Goal: Information Seeking & Learning: Learn about a topic

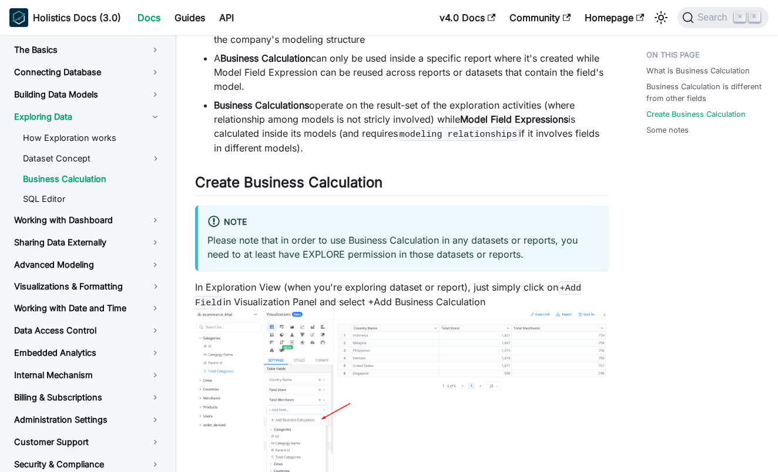
scroll to position [917, 0]
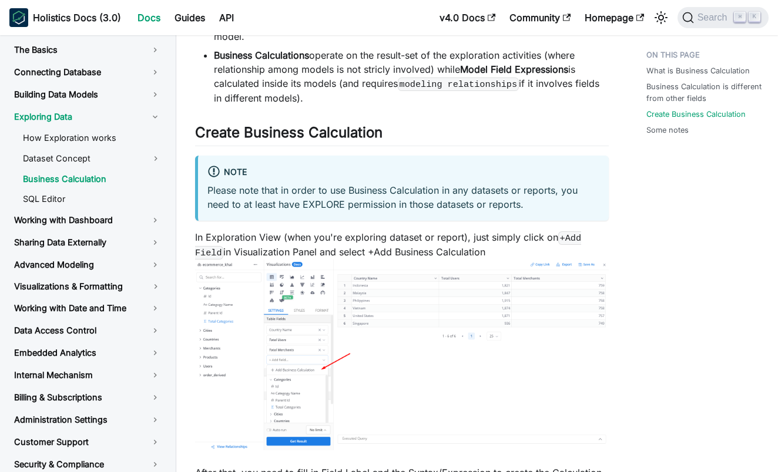
click at [251, 245] on p "In Exploration View (when you're exploring dataset or report), just simply clic…" at bounding box center [402, 341] width 414 height 223
click at [290, 230] on p "In Exploration View (when you're exploring dataset or report), just simply clic…" at bounding box center [402, 341] width 414 height 223
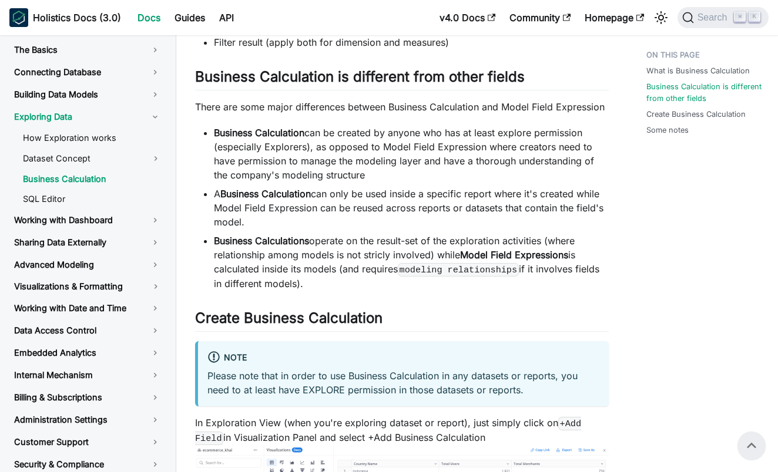
scroll to position [729, 0]
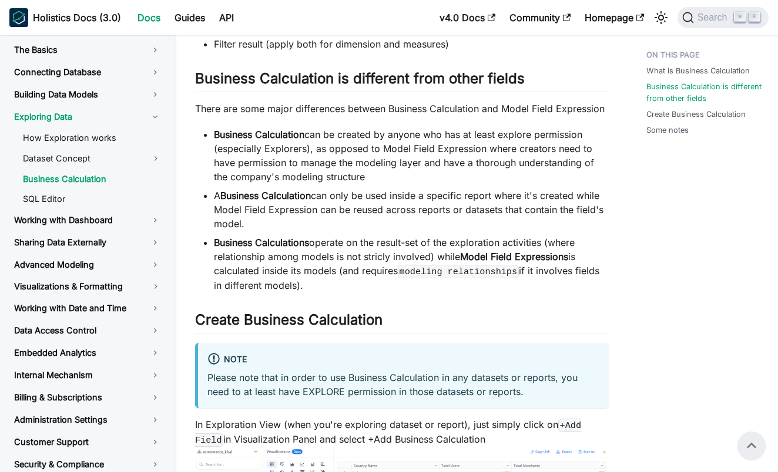
click at [290, 230] on li "A Business Calculation can only be used inside a specific report where it's cre…" at bounding box center [411, 210] width 395 height 42
click at [277, 208] on li "A Business Calculation can only be used inside a specific report where it's cre…" at bounding box center [411, 210] width 395 height 42
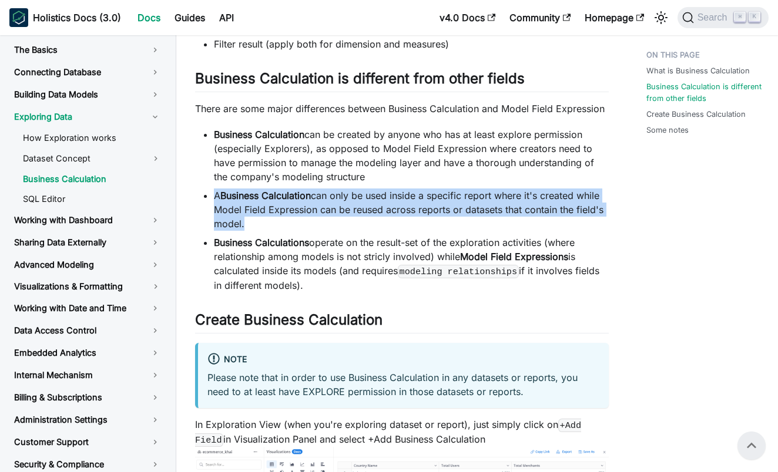
click at [287, 213] on li "A Business Calculation can only be used inside a specific report where it's cre…" at bounding box center [411, 210] width 395 height 42
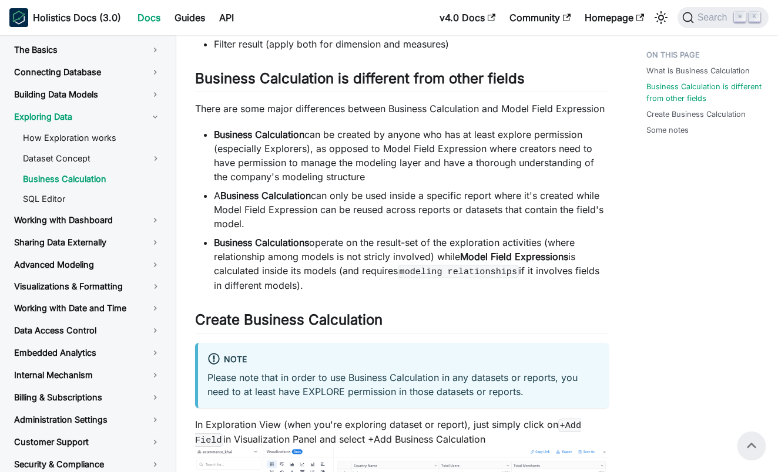
click at [287, 213] on li "A Business Calculation can only be used inside a specific report where it's cre…" at bounding box center [411, 210] width 395 height 42
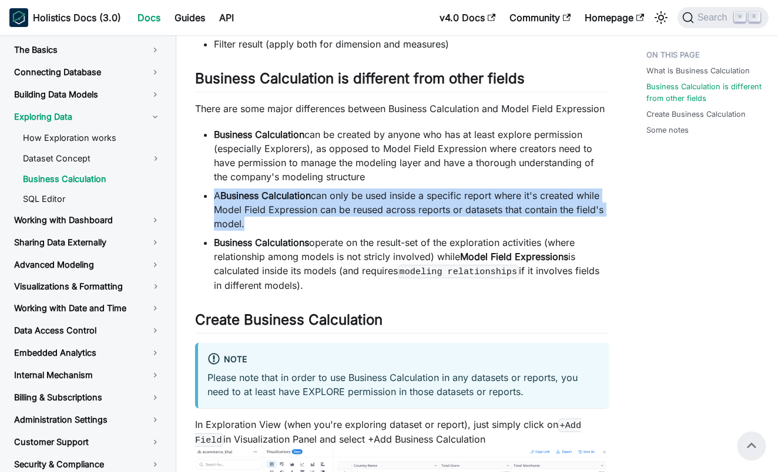
click at [319, 229] on li "A Business Calculation can only be used inside a specific report where it's cre…" at bounding box center [411, 210] width 395 height 42
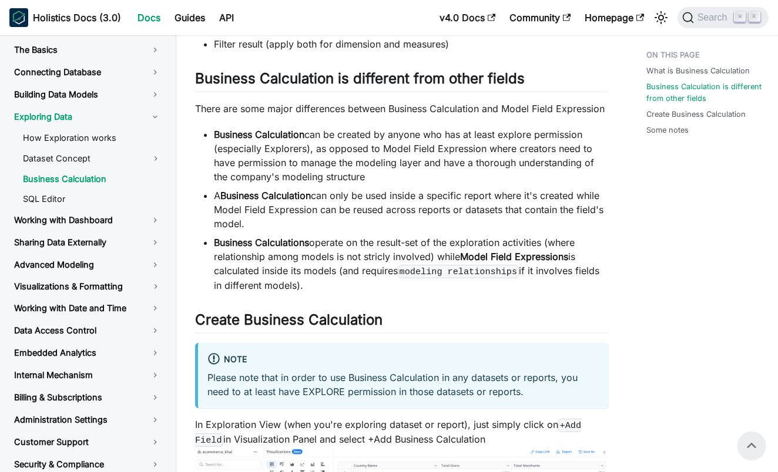
click at [319, 229] on li "A Business Calculation can only be used inside a specific report where it's cre…" at bounding box center [411, 210] width 395 height 42
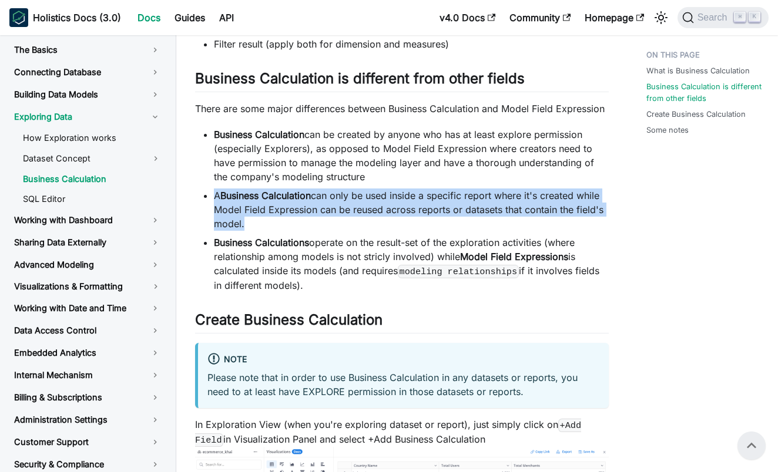
click at [338, 224] on li "A Business Calculation can only be used inside a specific report where it's cre…" at bounding box center [411, 210] width 395 height 42
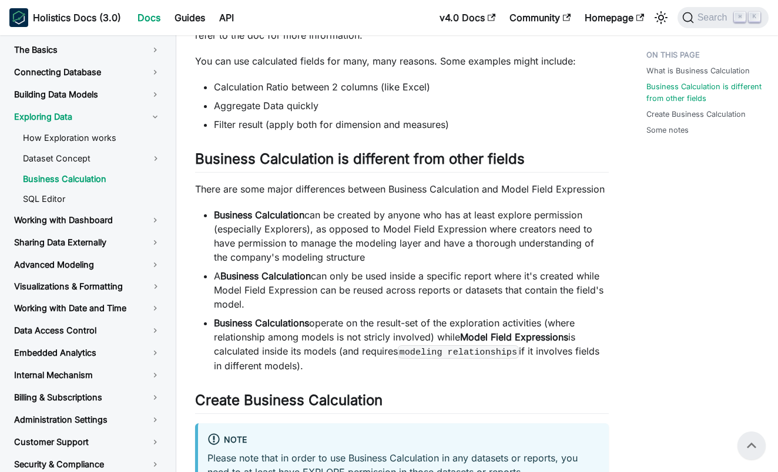
scroll to position [622, 0]
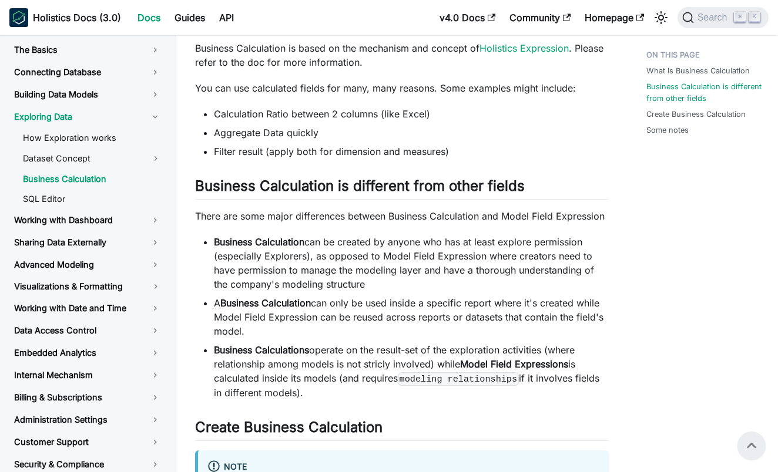
click at [338, 224] on div "Business Calculation Knowledge Checkpoint A grasp of these concepts will help y…" at bounding box center [402, 290] width 414 height 1685
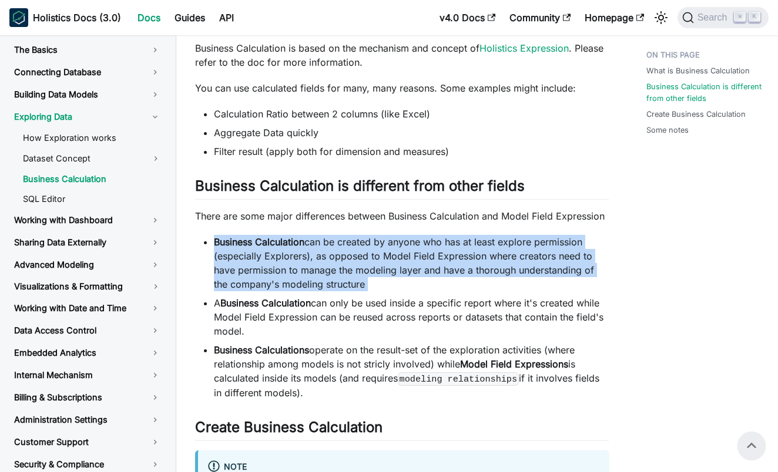
click at [347, 248] on li "Business Calculation can be created by anyone who has at least explore permissi…" at bounding box center [411, 263] width 395 height 56
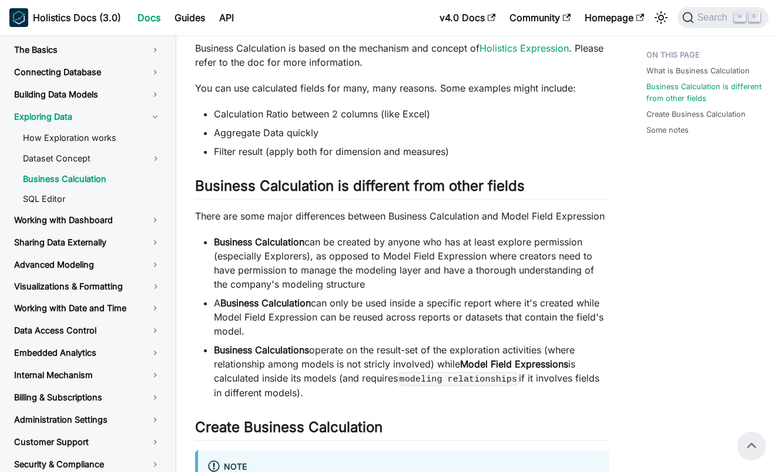
click at [347, 248] on li "Business Calculation can be created by anyone who has at least explore permissi…" at bounding box center [411, 263] width 395 height 56
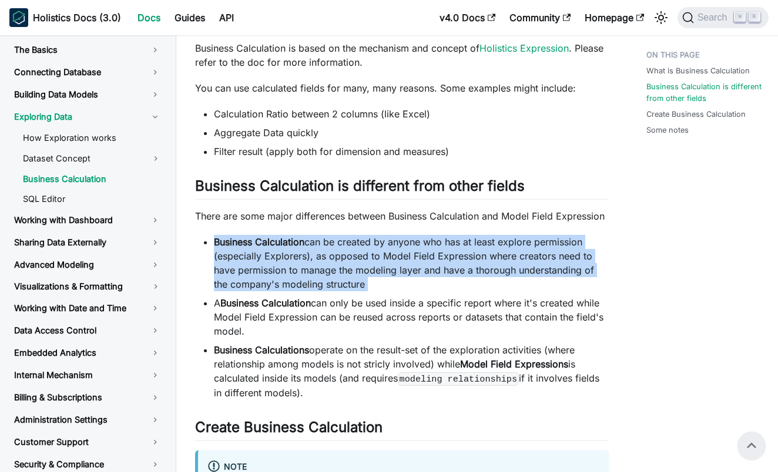
click at [350, 336] on li "A Business Calculation can only be used inside a specific report where it's cre…" at bounding box center [411, 317] width 395 height 42
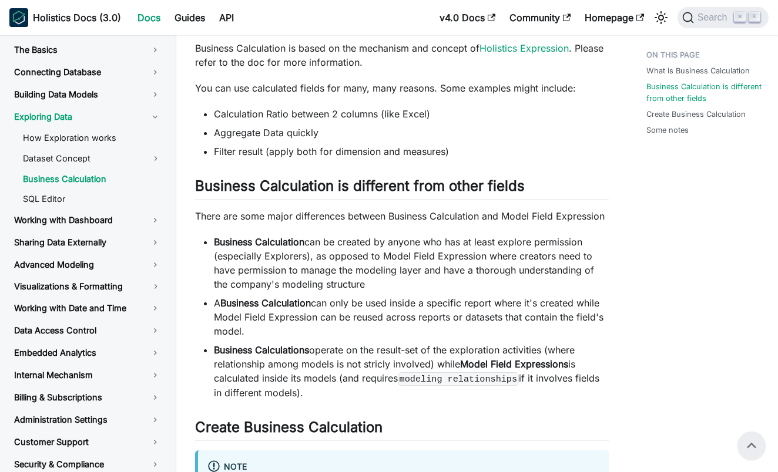
click at [350, 336] on li "A Business Calculation can only be used inside a specific report where it's cre…" at bounding box center [411, 317] width 395 height 42
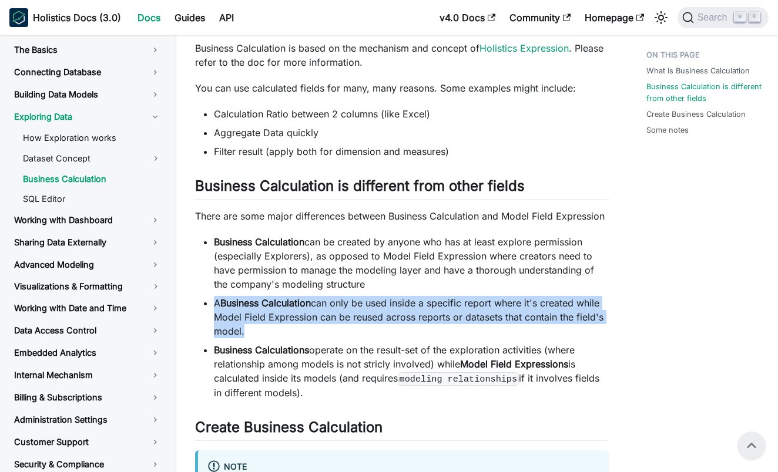
click at [330, 327] on li "A Business Calculation can only be used inside a specific report where it's cre…" at bounding box center [411, 317] width 395 height 42
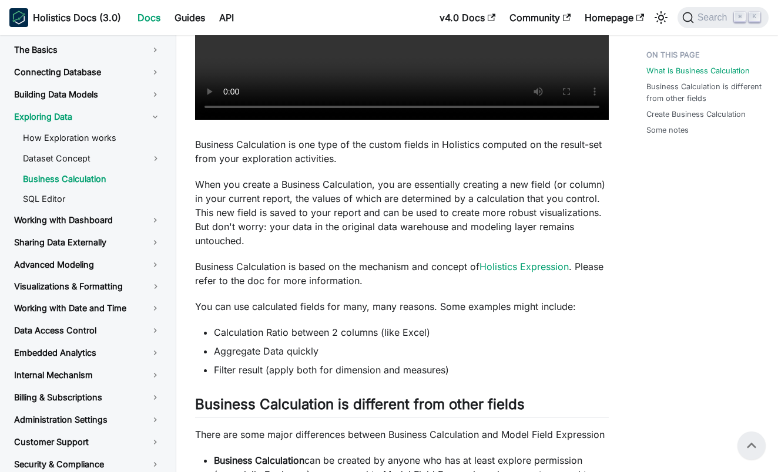
scroll to position [391, 0]
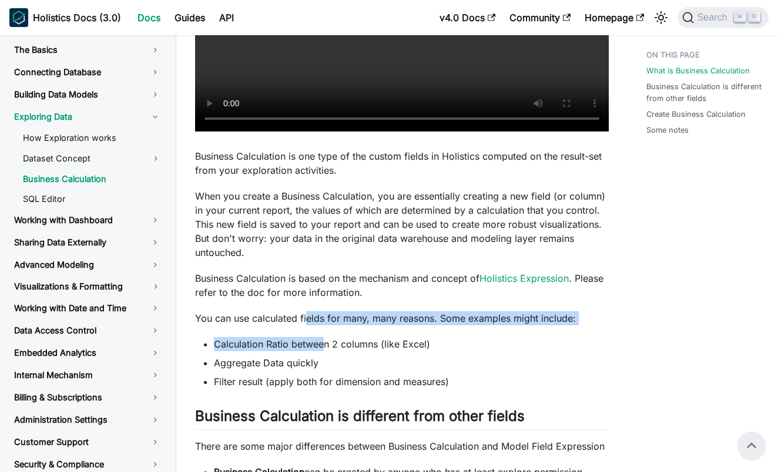
drag, startPoint x: 306, startPoint y: 311, endPoint x: 321, endPoint y: 341, distance: 33.4
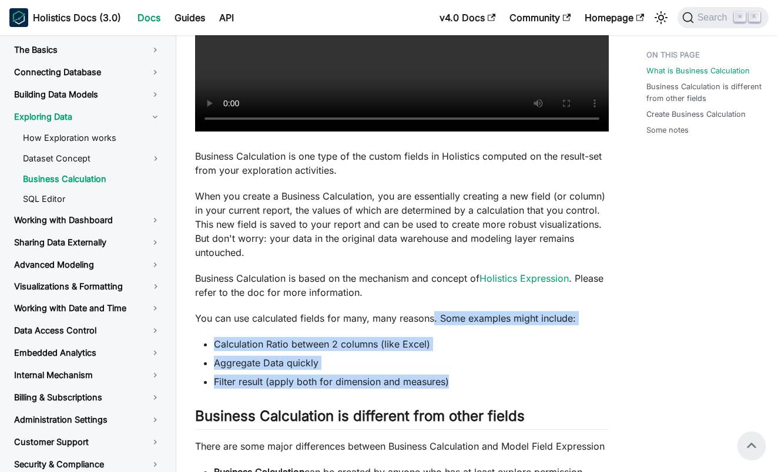
drag, startPoint x: 484, startPoint y: 378, endPoint x: 434, endPoint y: 324, distance: 73.6
drag, startPoint x: 386, startPoint y: 298, endPoint x: 445, endPoint y: 377, distance: 98.6
drag, startPoint x: 526, startPoint y: 397, endPoint x: 396, endPoint y: 284, distance: 172.1
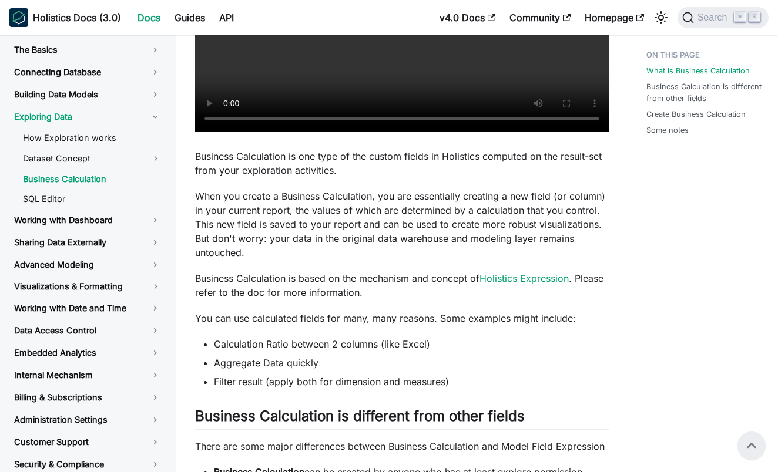
click at [359, 295] on p "Business Calculation is based on the mechanism and concept of Holistics Express…" at bounding box center [402, 285] width 414 height 28
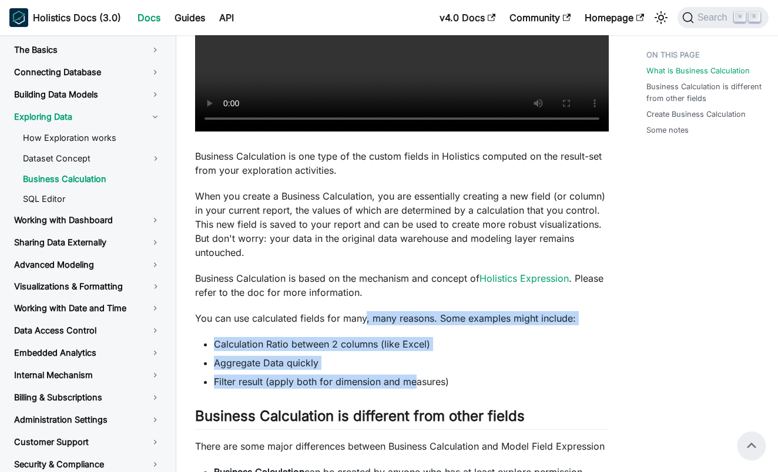
drag, startPoint x: 365, startPoint y: 316, endPoint x: 417, endPoint y: 381, distance: 83.2
click at [417, 381] on li "Filter result (apply both for dimension and measures)" at bounding box center [411, 382] width 395 height 14
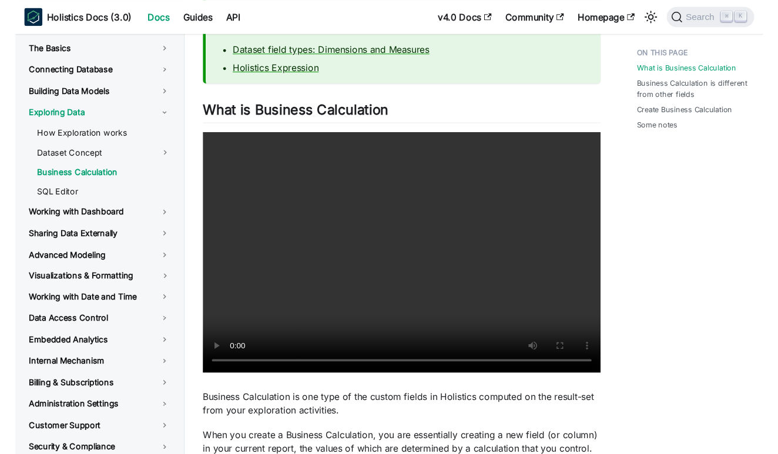
scroll to position [134, 0]
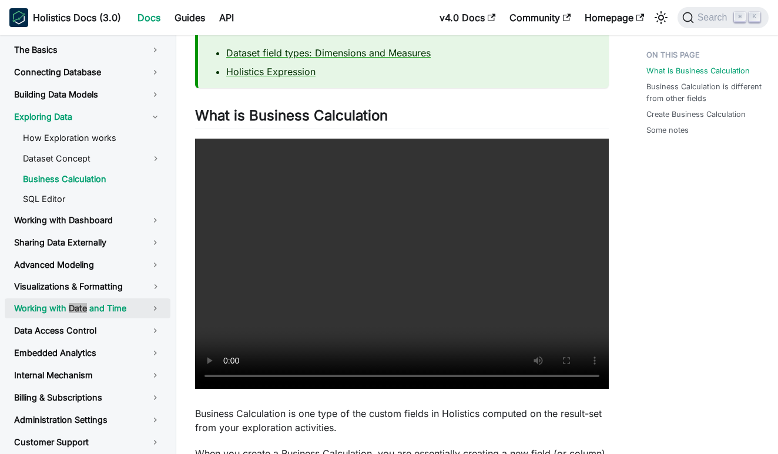
click at [104, 302] on link "Working with Date and Time" at bounding box center [88, 308] width 166 height 20
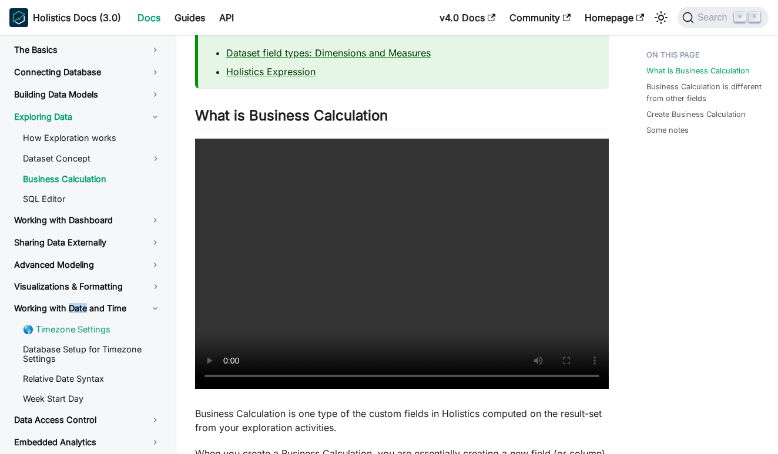
click at [111, 333] on link "🌎 Timezone Settings" at bounding box center [92, 330] width 157 height 18
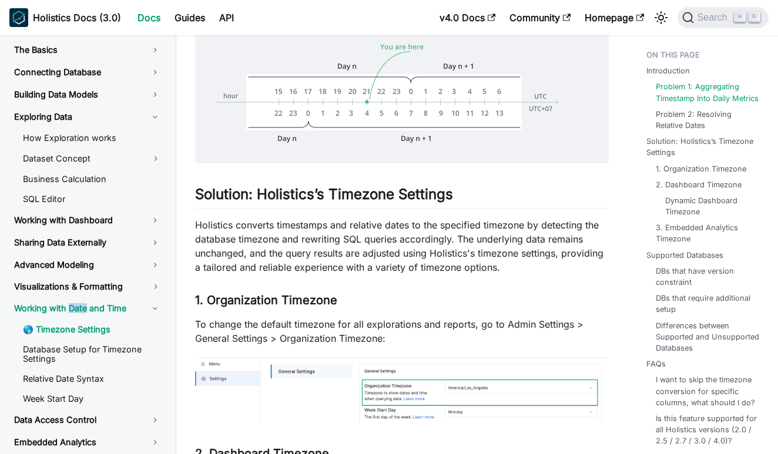
scroll to position [613, 0]
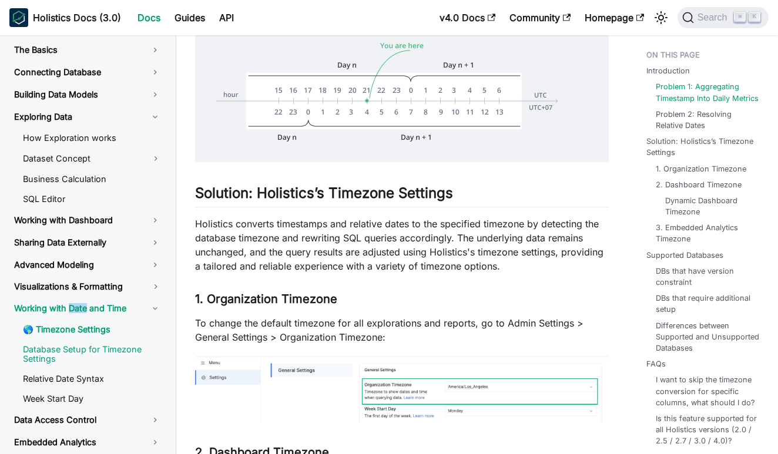
click at [53, 351] on link "Database Setup for Timezone Settings" at bounding box center [92, 354] width 157 height 27
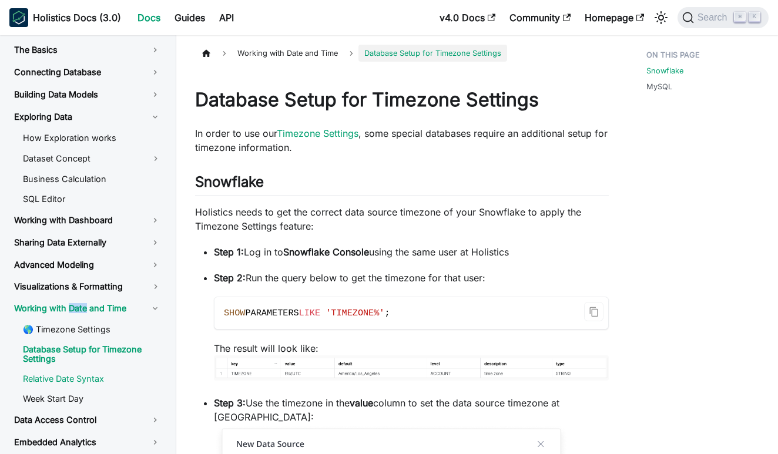
click at [79, 379] on link "Relative Date Syntax" at bounding box center [92, 379] width 157 height 18
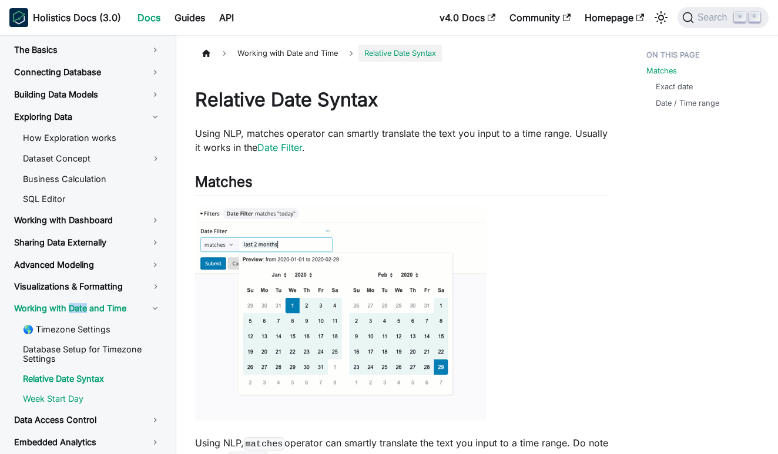
click at [76, 394] on link "Week Start Day" at bounding box center [92, 399] width 157 height 18
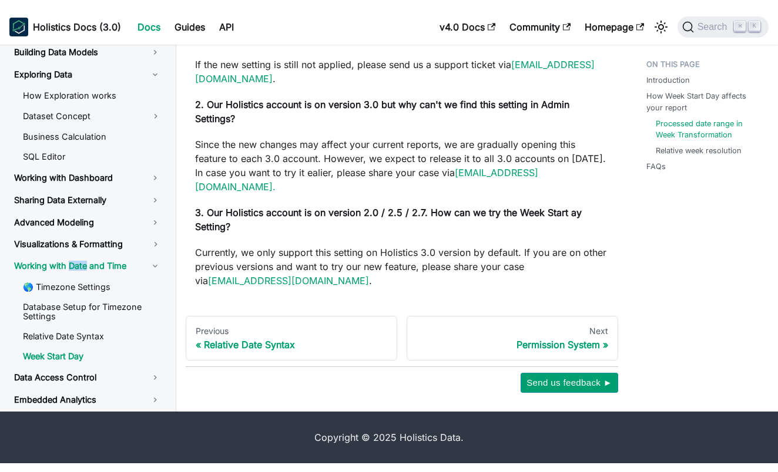
scroll to position [1411, 0]
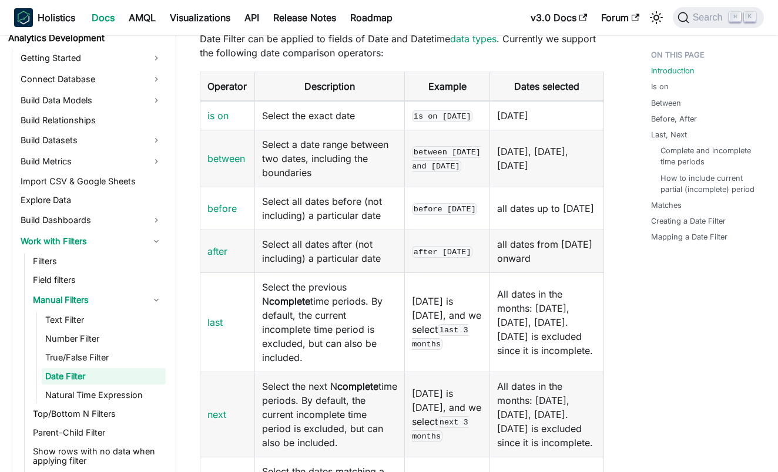
scroll to position [345, 0]
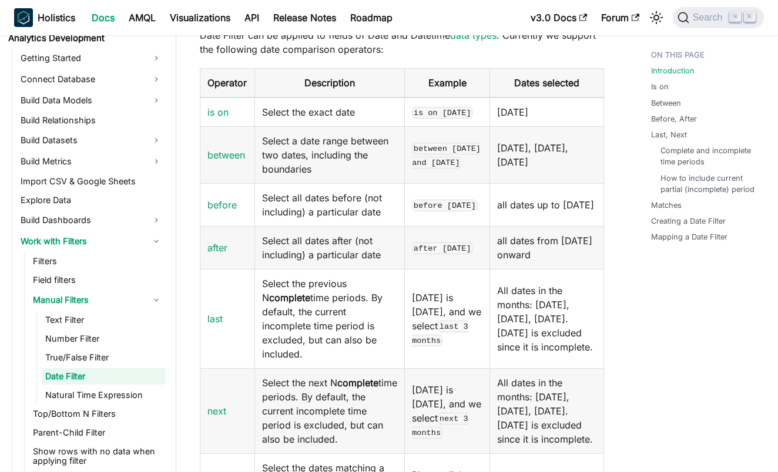
click at [426, 155] on code "between 2024-01-01 and 2024-01-03" at bounding box center [446, 156] width 69 height 26
drag, startPoint x: 426, startPoint y: 155, endPoint x: 434, endPoint y: 203, distance: 48.8
click at [434, 169] on code "between 2024-01-01 and 2024-01-03" at bounding box center [446, 156] width 69 height 26
click at [431, 151] on code "between 2024-01-01 and 2024-01-03" at bounding box center [446, 156] width 69 height 26
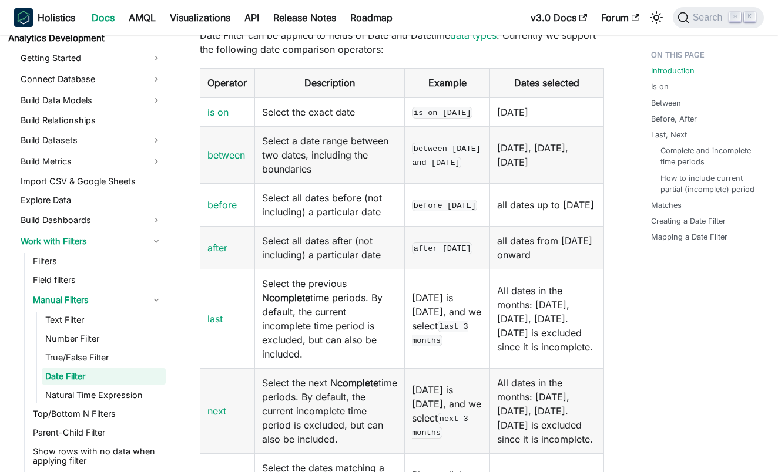
copy code "between 2024-01-01 and 2024-01-03"
drag, startPoint x: 431, startPoint y: 151, endPoint x: 442, endPoint y: 200, distance: 50.0
click at [442, 169] on code "between 2024-01-01 and 2024-01-03" at bounding box center [446, 156] width 69 height 26
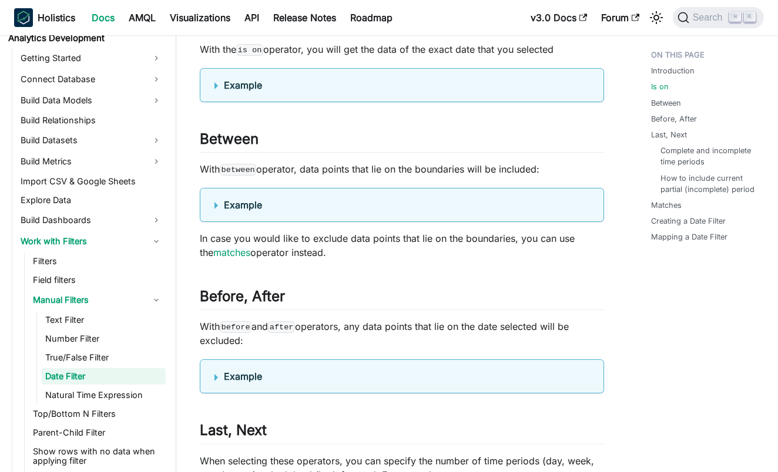
scroll to position [1051, 0]
click at [217, 222] on details "Example" at bounding box center [402, 205] width 404 height 34
click at [219, 212] on summary "Example" at bounding box center [401, 205] width 375 height 14
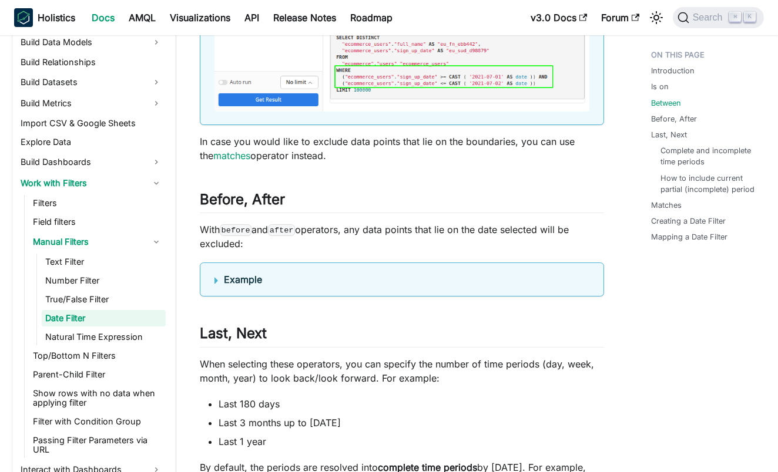
scroll to position [1541, 0]
click at [257, 296] on details "Example" at bounding box center [402, 279] width 404 height 34
click at [234, 285] on b "Example" at bounding box center [243, 279] width 38 height 12
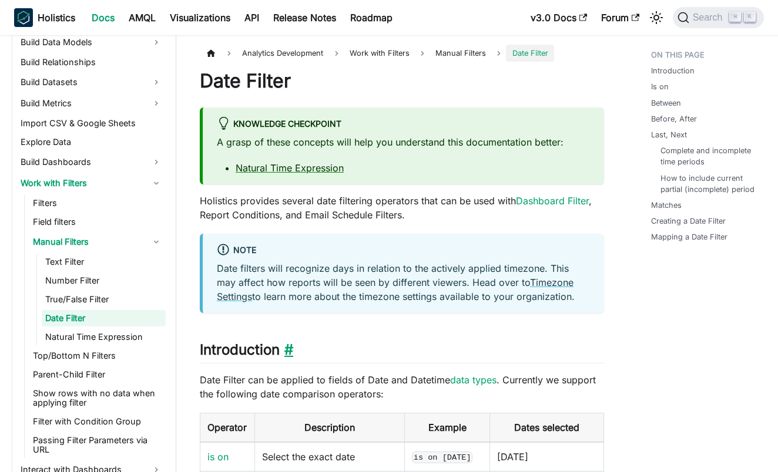
scroll to position [0, 0]
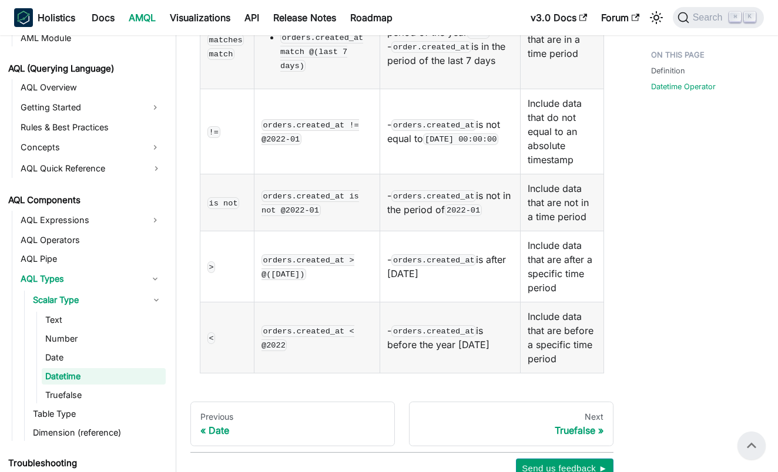
scroll to position [486, 0]
click at [79, 361] on link "Date" at bounding box center [104, 358] width 124 height 16
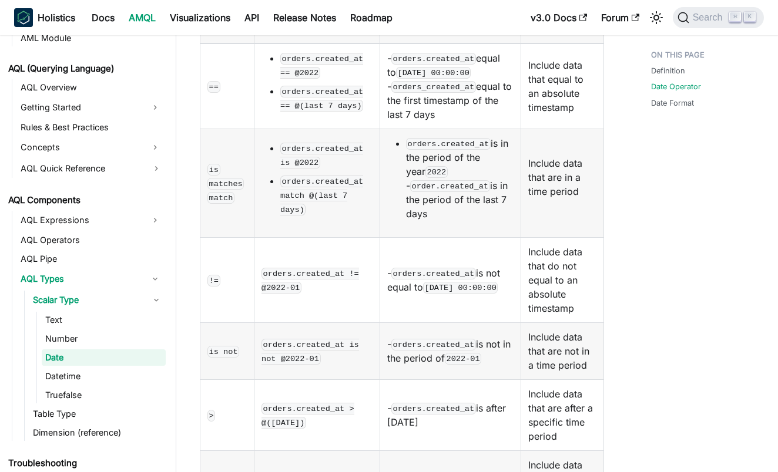
scroll to position [357, 0]
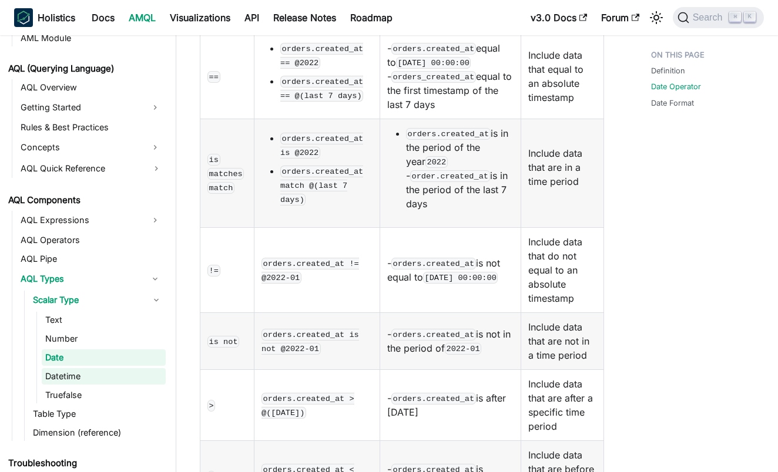
click at [76, 380] on link "Datetime" at bounding box center [104, 376] width 124 height 16
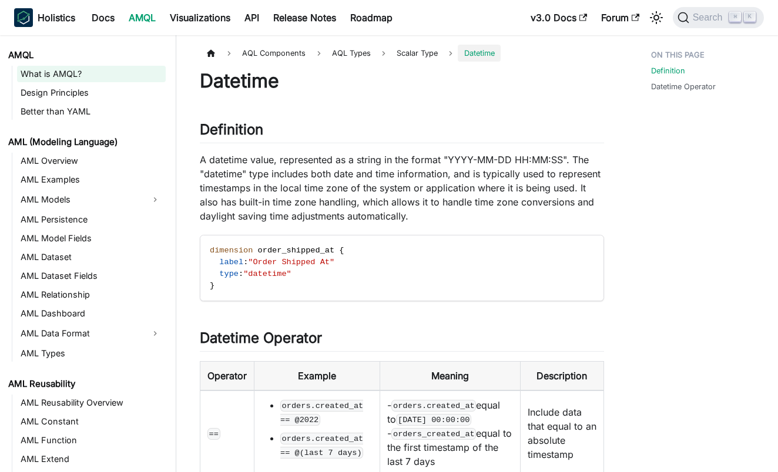
click at [93, 73] on link "What is AMQL?" at bounding box center [91, 74] width 149 height 16
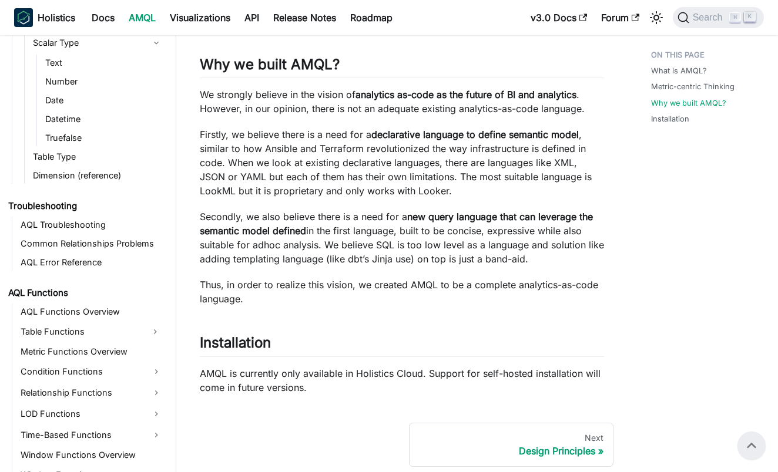
scroll to position [606, 0]
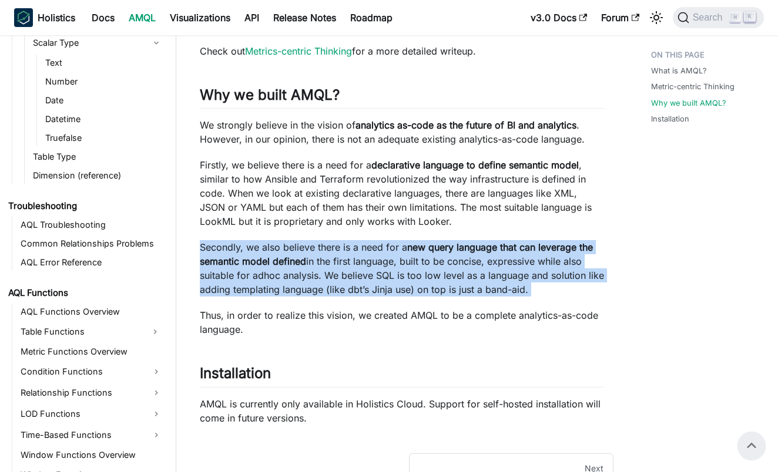
click at [234, 221] on p "Firstly, we believe there is a need for a declarative language to define semant…" at bounding box center [402, 193] width 404 height 71
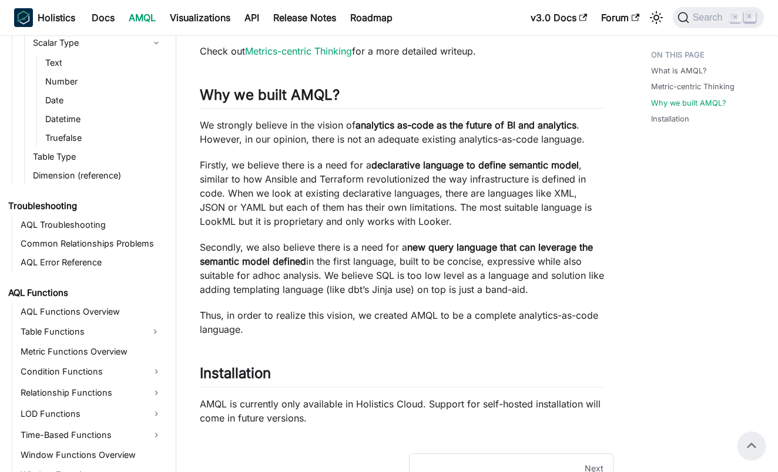
click at [234, 221] on p "Firstly, we believe there is a need for a declarative language to define semant…" at bounding box center [402, 193] width 404 height 71
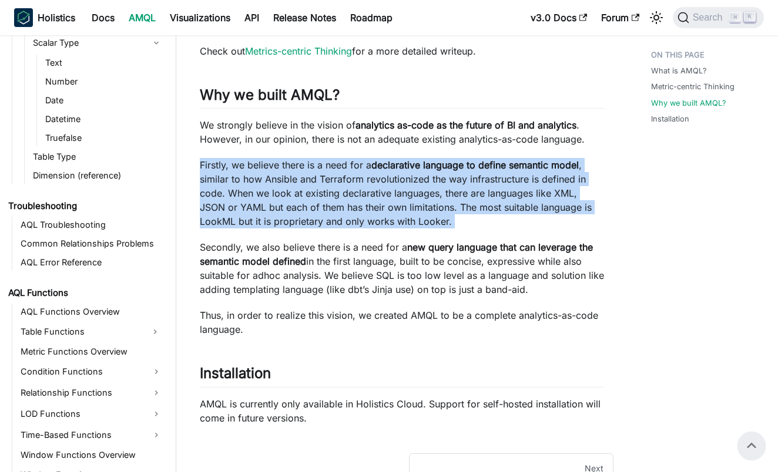
click at [256, 228] on p "Firstly, we believe there is a need for a declarative language to define semant…" at bounding box center [402, 193] width 404 height 71
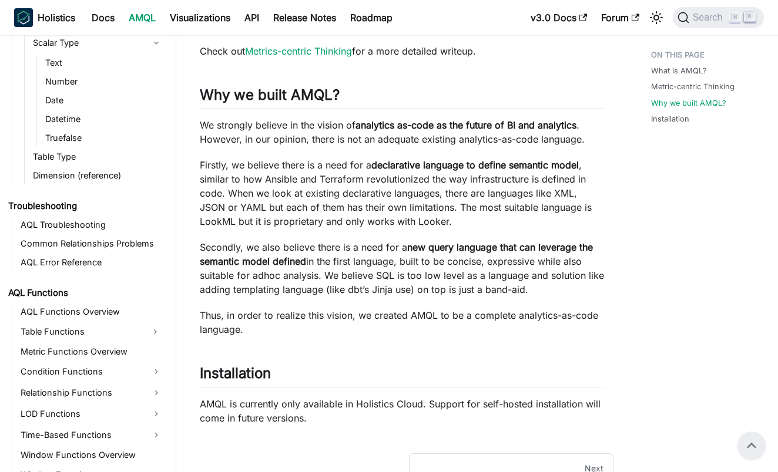
click at [390, 412] on p "AMQL is currently only available in Holistics Cloud. Support for self-hosted in…" at bounding box center [402, 411] width 404 height 28
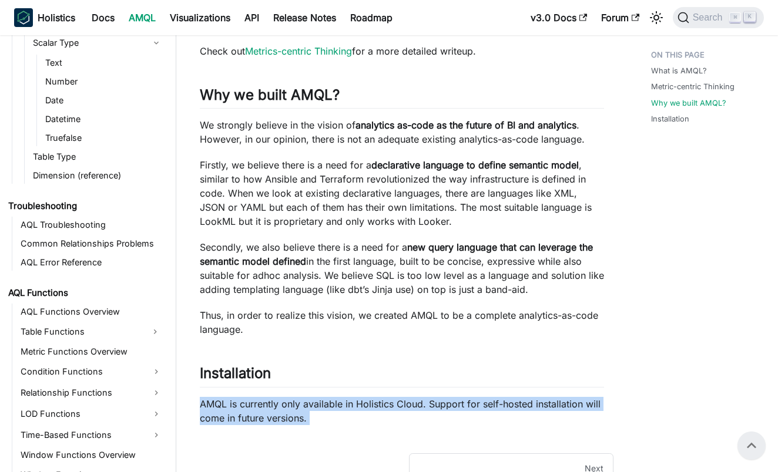
click at [390, 412] on p "AMQL is currently only available in Holistics Cloud. Support for self-hosted in…" at bounding box center [402, 411] width 404 height 28
click at [356, 412] on p "AMQL is currently only available in Holistics Cloud. Support for self-hosted in…" at bounding box center [402, 411] width 404 height 28
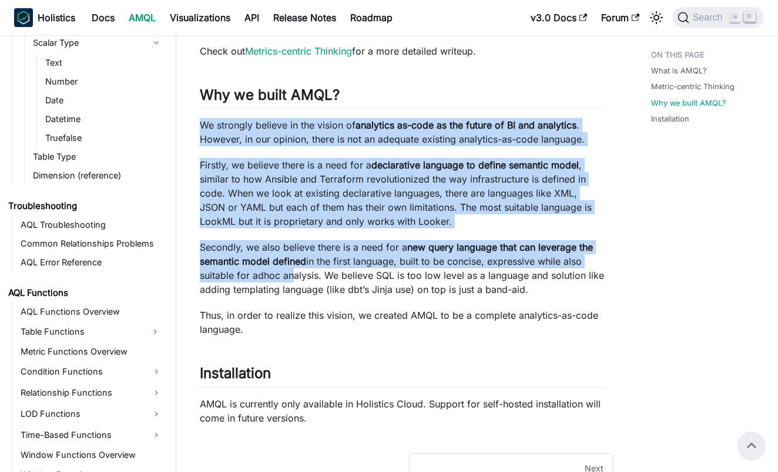
drag, startPoint x: 286, startPoint y: 120, endPoint x: 311, endPoint y: 288, distance: 170.5
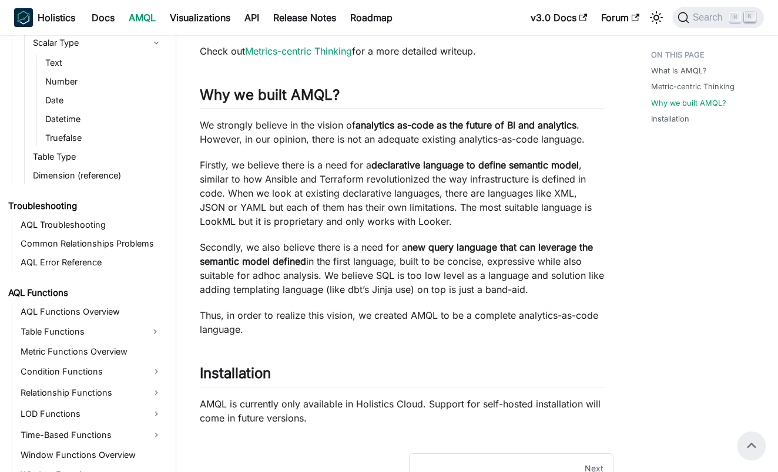
click at [311, 288] on p "Secondly, we also believe there is a need for a new query language that can lev…" at bounding box center [402, 268] width 404 height 56
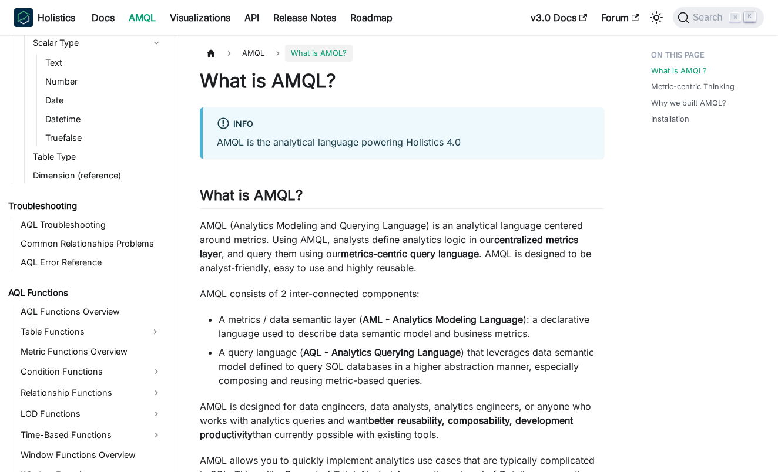
scroll to position [0, 0]
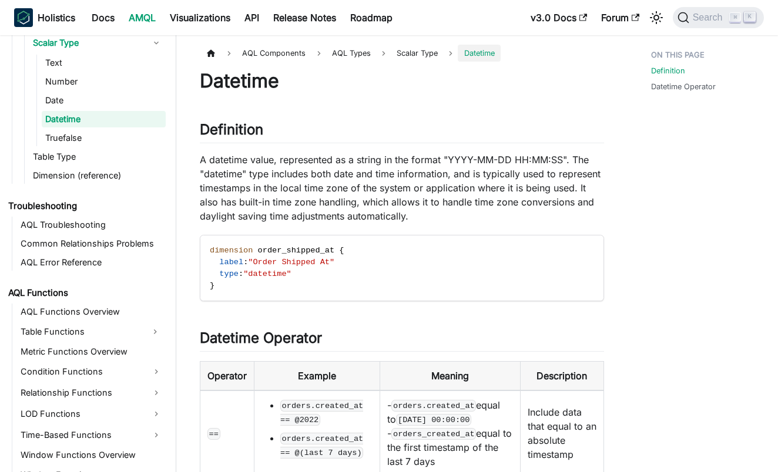
click at [237, 197] on p "A datetime value, represented as a string in the format "YYYY-MM-DD HH:MM :SS "…" at bounding box center [402, 188] width 404 height 71
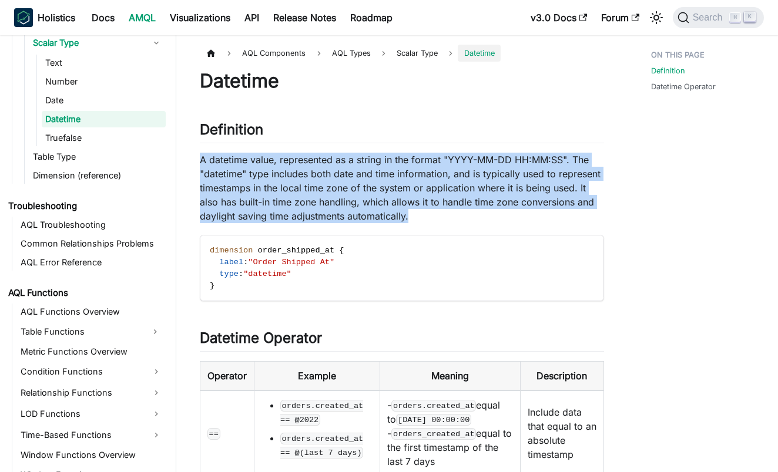
click at [220, 195] on p "A datetime value, represented as a string in the format "YYYY-MM-DD HH:MM :SS "…" at bounding box center [402, 188] width 404 height 71
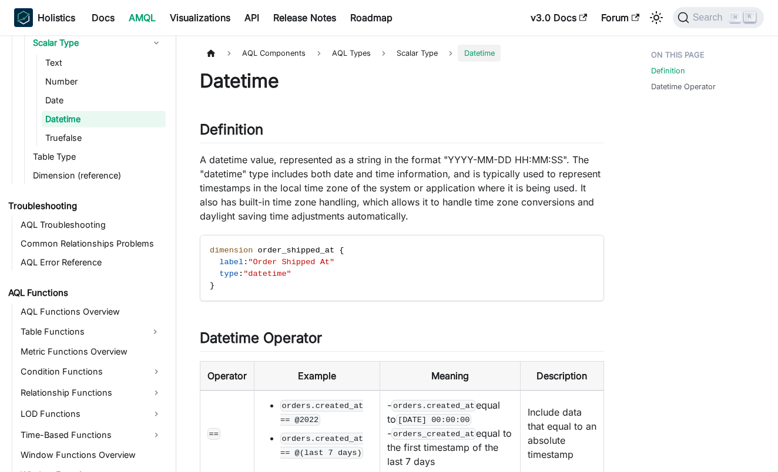
click at [220, 195] on p "A datetime value, represented as a string in the format "YYYY-MM-DD HH:MM :SS "…" at bounding box center [402, 188] width 404 height 71
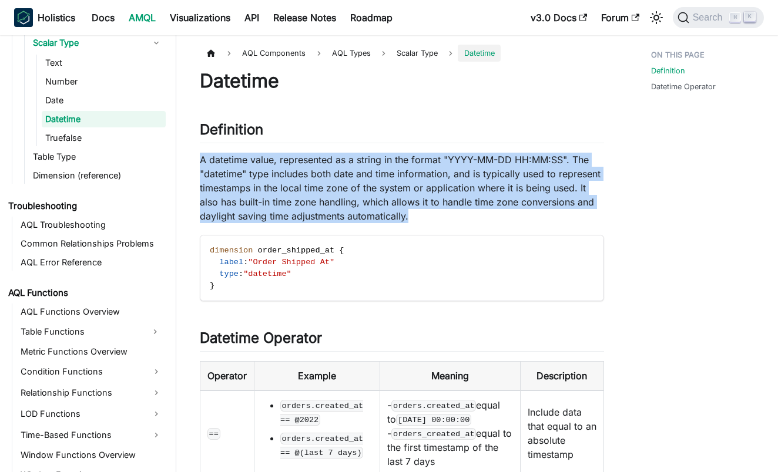
click at [232, 201] on p "A datetime value, represented as a string in the format "YYYY-MM-DD HH:MM :SS "…" at bounding box center [402, 188] width 404 height 71
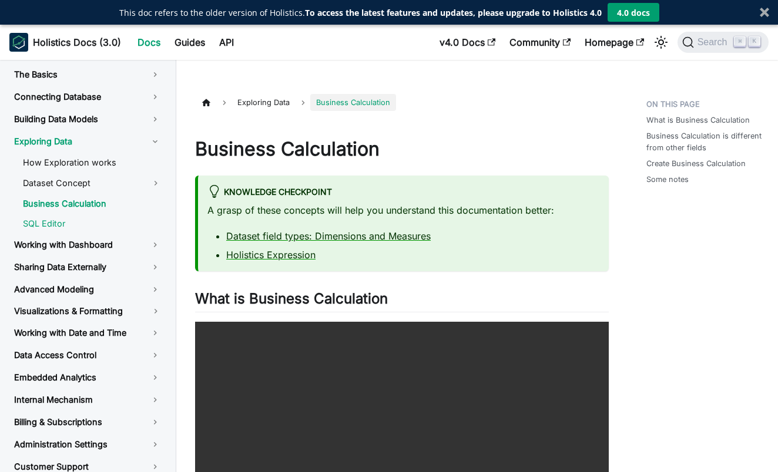
click at [90, 227] on link "SQL Editor" at bounding box center [92, 224] width 157 height 18
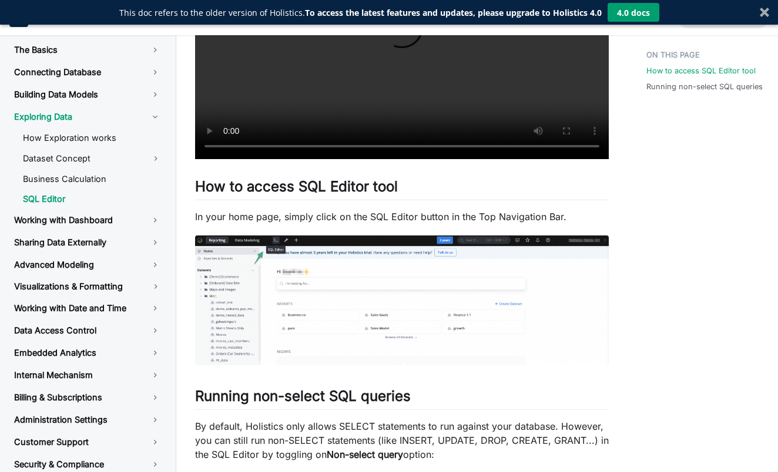
scroll to position [335, 0]
click at [232, 215] on p "In your home page, simply click on the SQL Editor button in the Top Navigation …" at bounding box center [402, 217] width 414 height 14
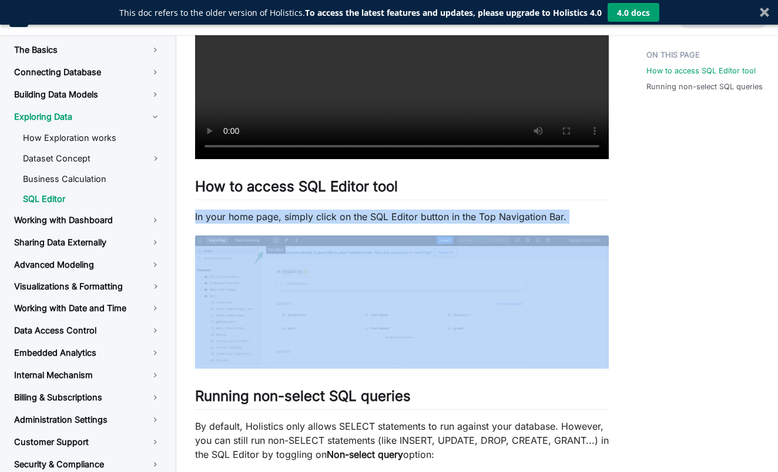
click at [227, 216] on p "In your home page, simply click on the SQL Editor button in the Top Navigation …" at bounding box center [402, 217] width 414 height 14
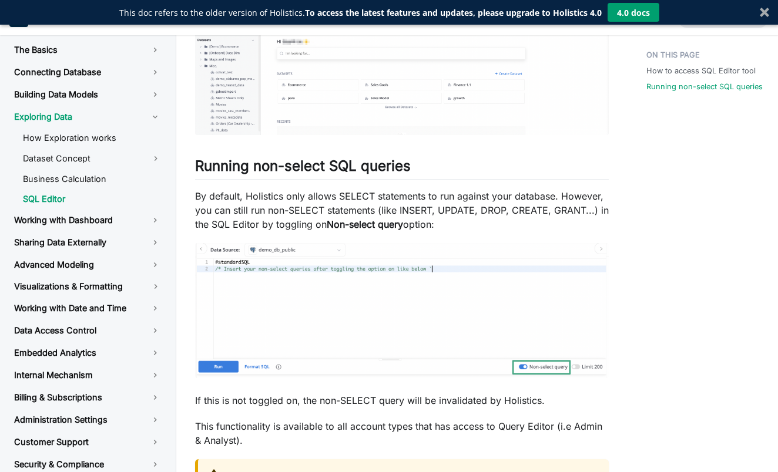
scroll to position [566, 0]
click at [233, 215] on p "By default, Holistics only allows SELECT statements to run against your databas…" at bounding box center [402, 209] width 414 height 42
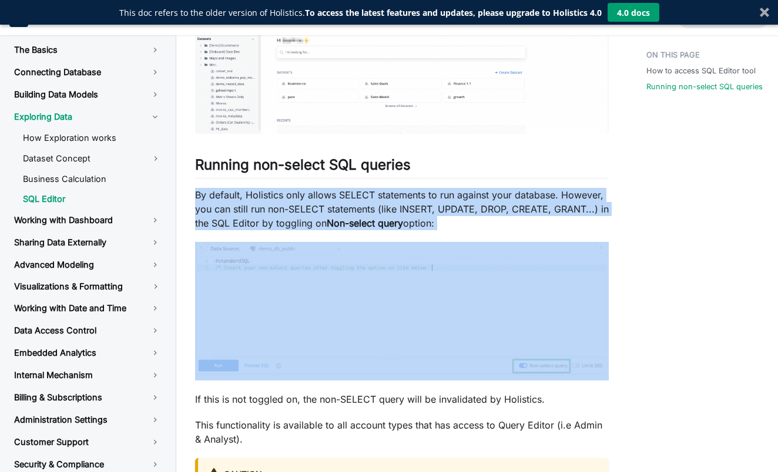
click at [218, 209] on p "By default, Holistics only allows SELECT statements to run against your databas…" at bounding box center [402, 209] width 414 height 42
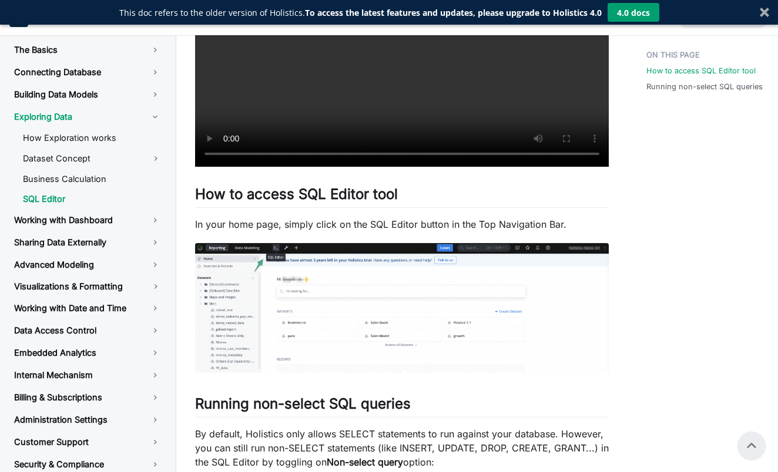
scroll to position [324, 0]
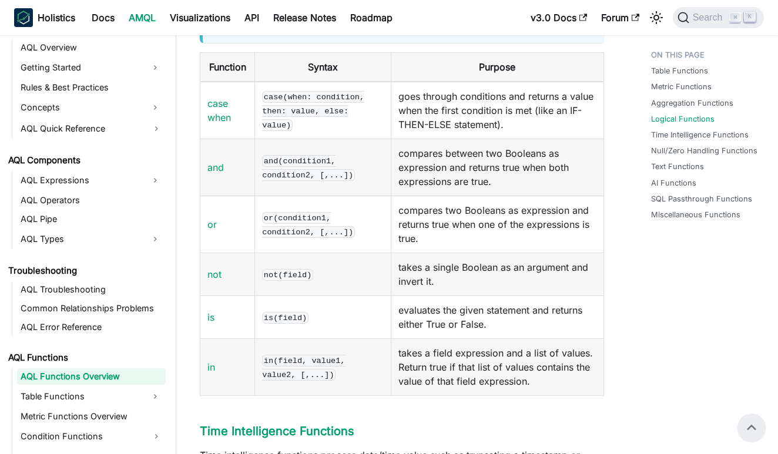
scroll to position [2920, 0]
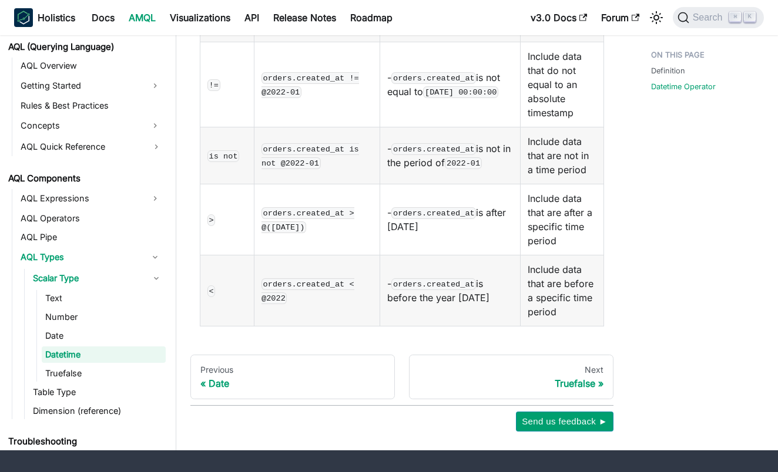
scroll to position [533, 0]
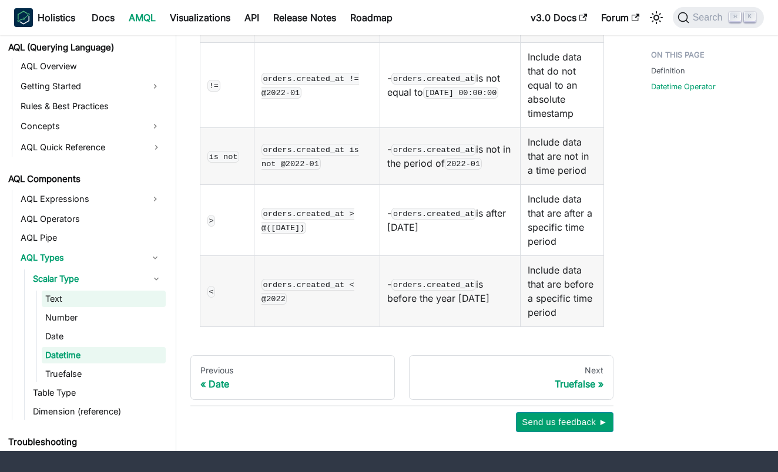
click at [102, 291] on link "Text" at bounding box center [104, 299] width 124 height 16
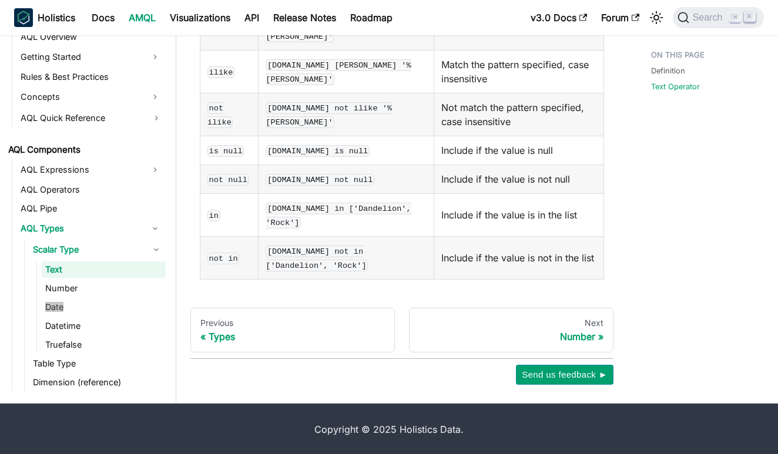
scroll to position [497, 0]
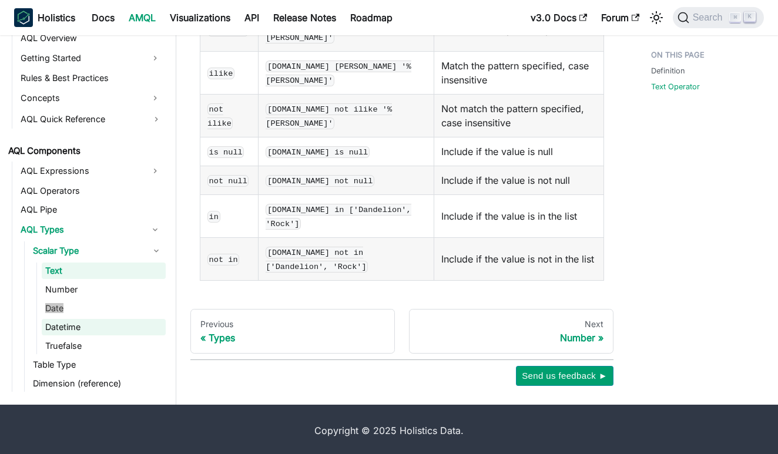
click at [123, 331] on link "Datetime" at bounding box center [104, 327] width 124 height 16
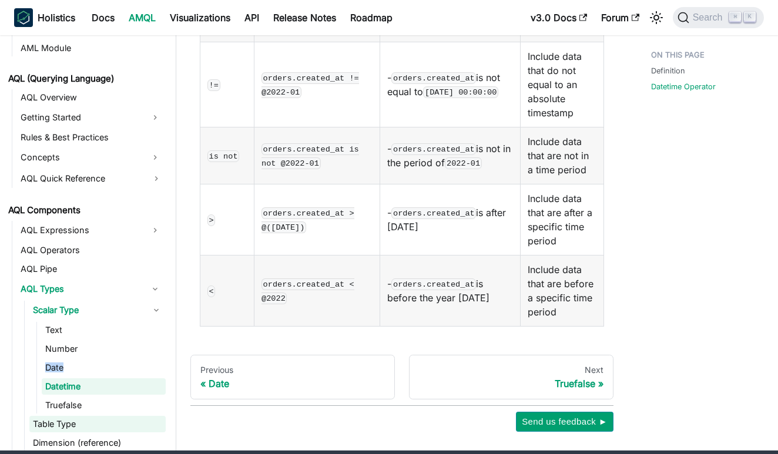
scroll to position [482, 0]
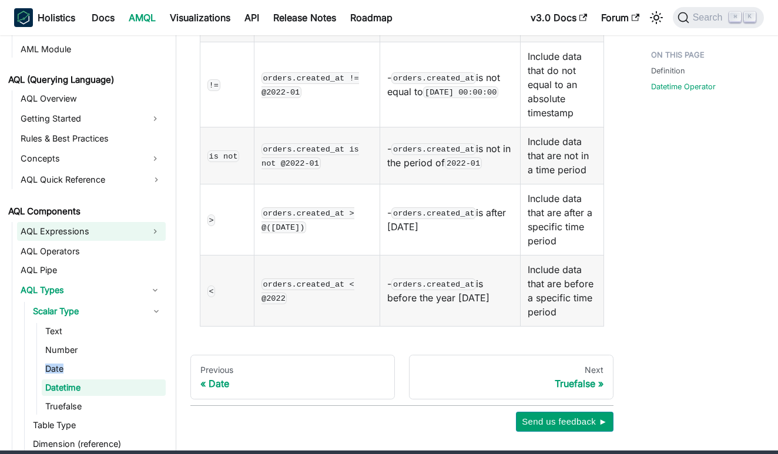
click at [109, 222] on link "AQL Expressions" at bounding box center [80, 231] width 127 height 19
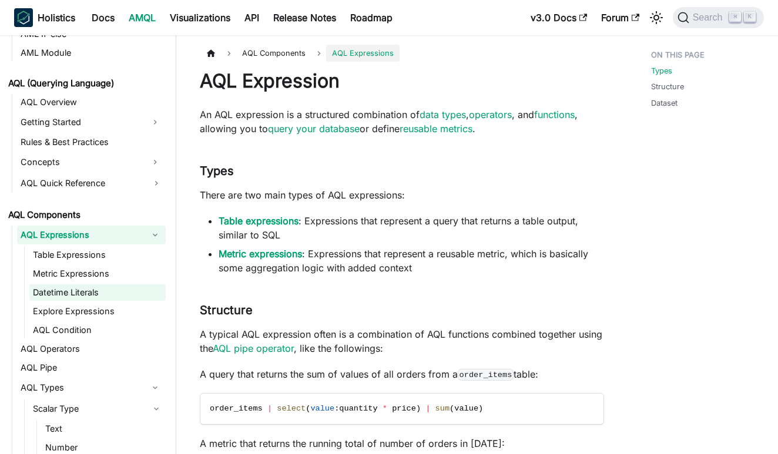
click at [105, 291] on link "Datetime Literals" at bounding box center [97, 292] width 136 height 16
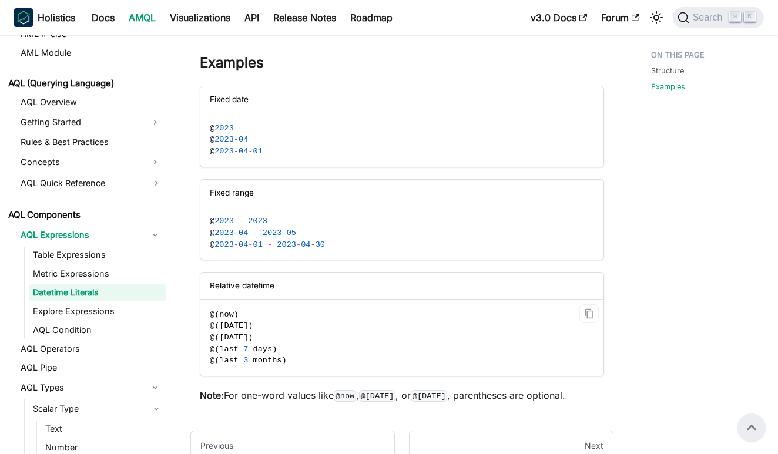
scroll to position [245, 0]
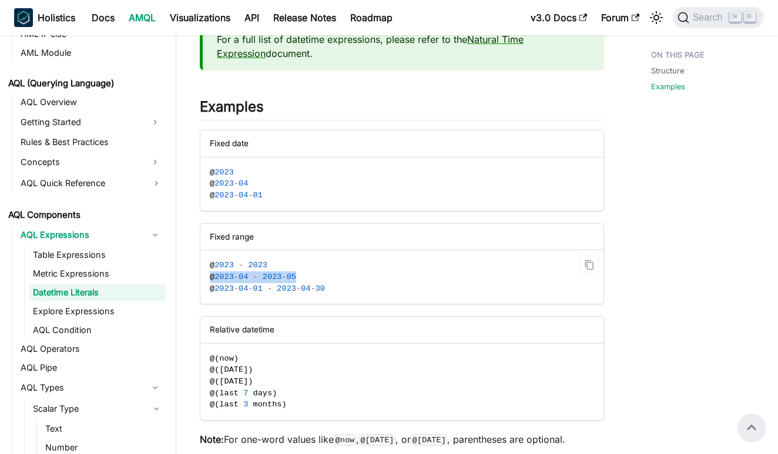
drag, startPoint x: 208, startPoint y: 274, endPoint x: 321, endPoint y: 274, distance: 112.8
click at [321, 274] on code "@ 2023 - 2023 @ 2023 - 04 - 2023 - 05 @ 2023 - 04 - 01 - 2023 - 04 - 30" at bounding box center [401, 276] width 403 height 53
copy span "@ 2023 - 04 - 2023 - 05"
drag, startPoint x: 207, startPoint y: 284, endPoint x: 359, endPoint y: 284, distance: 152.2
click at [359, 284] on code "@ 2023 - 2023 @ 2023 - 04 - 2023 - 05 @ 2023 - 04 - 01 - 2023 - 04 - 30" at bounding box center [401, 276] width 403 height 53
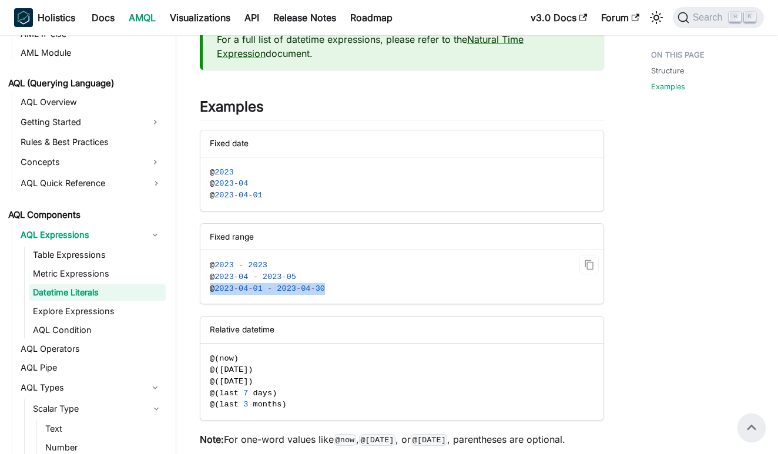
copy span "@ 2023 - 04 - 01 - 2023 - 04 - 30"
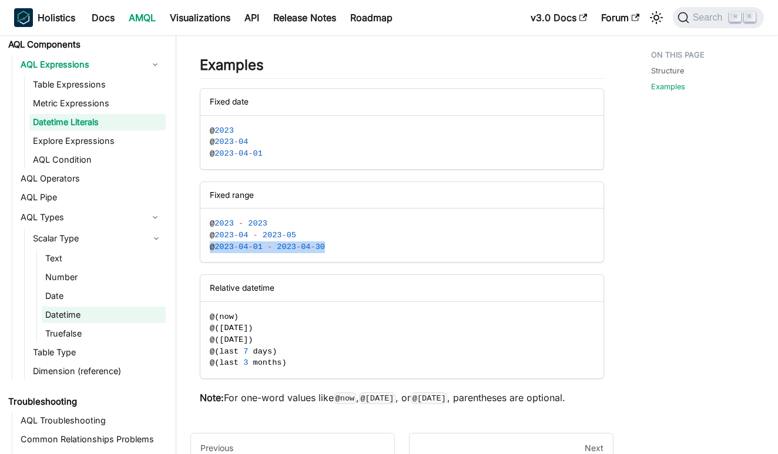
scroll to position [674, 0]
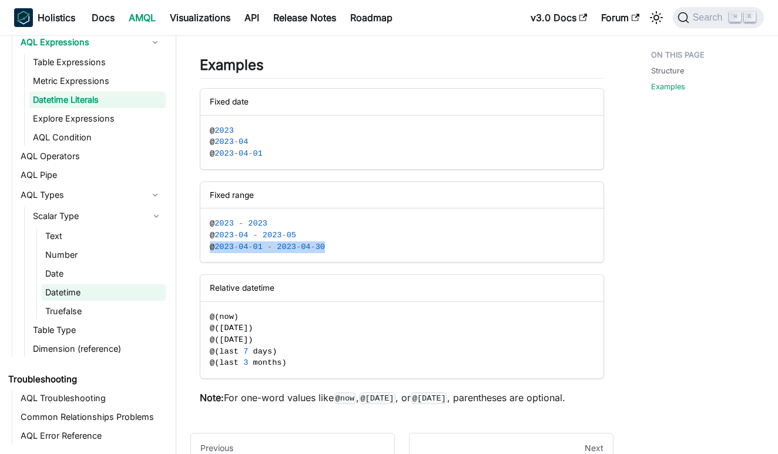
click at [100, 288] on link "Datetime" at bounding box center [104, 292] width 124 height 16
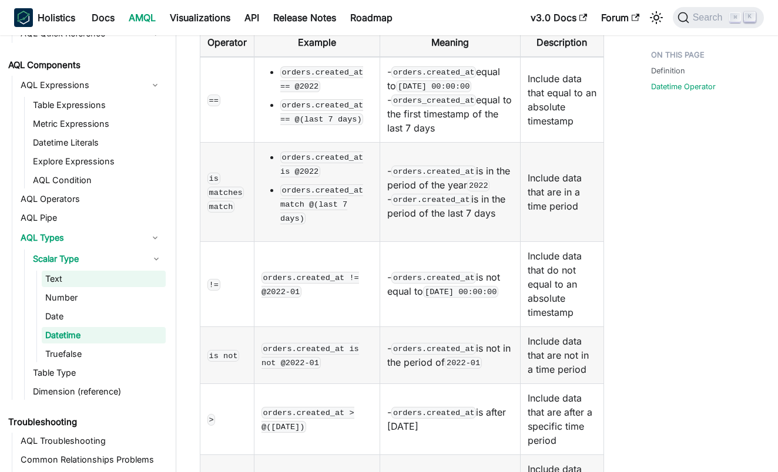
scroll to position [629, 0]
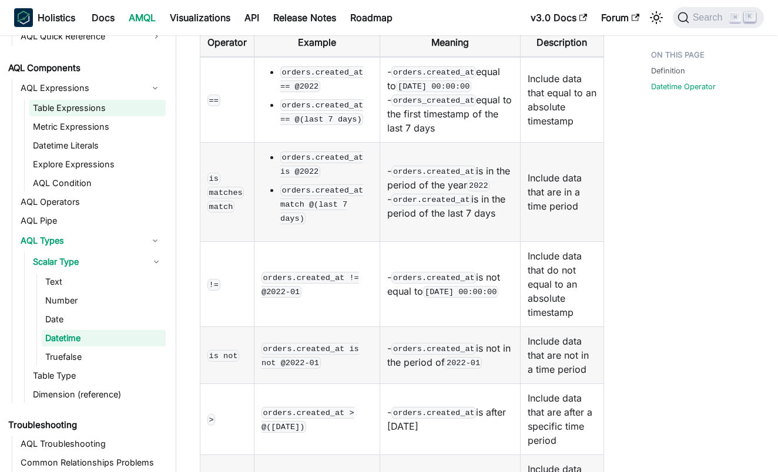
click at [90, 112] on link "Table Expressions" at bounding box center [97, 108] width 136 height 16
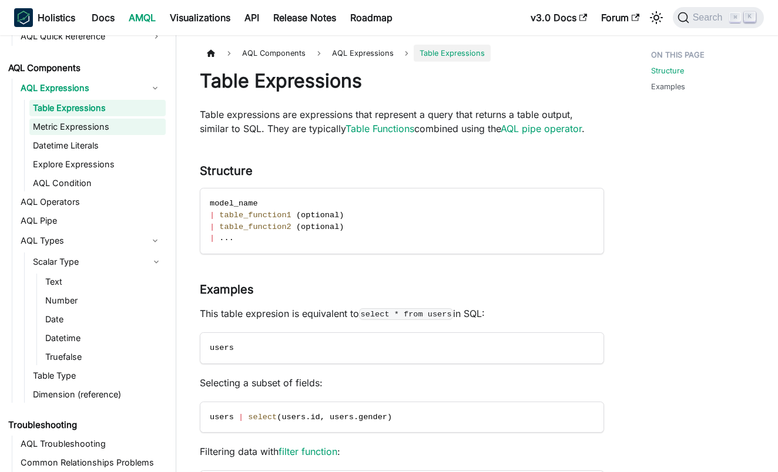
click at [102, 128] on link "Metric Expressions" at bounding box center [97, 127] width 136 height 16
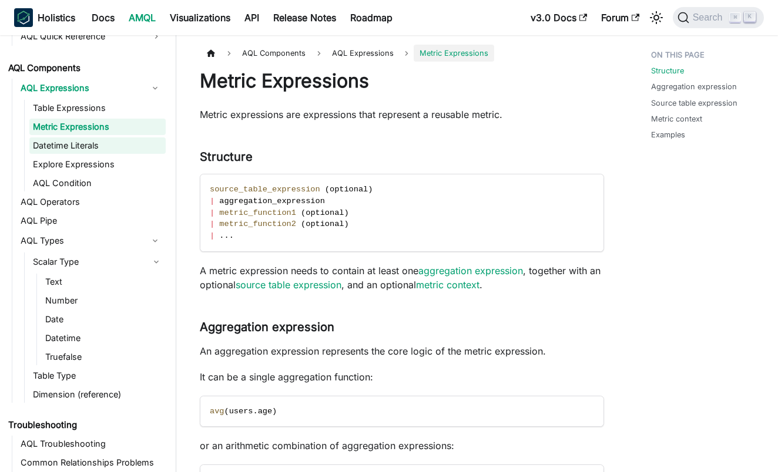
click at [102, 153] on link "Datetime Literals" at bounding box center [97, 145] width 136 height 16
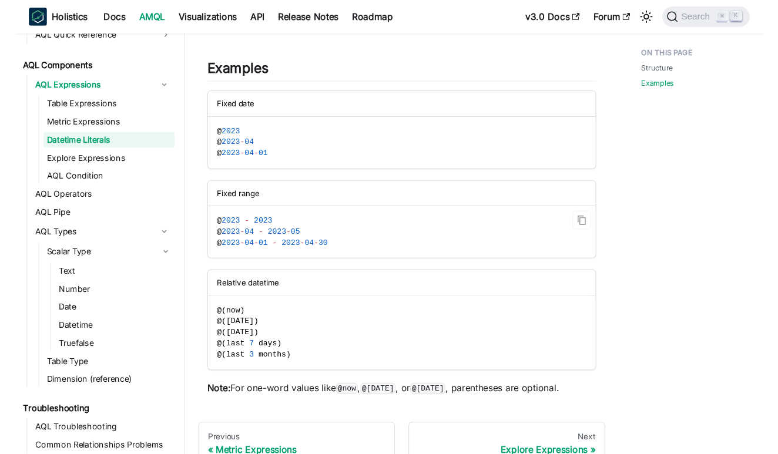
scroll to position [282, 0]
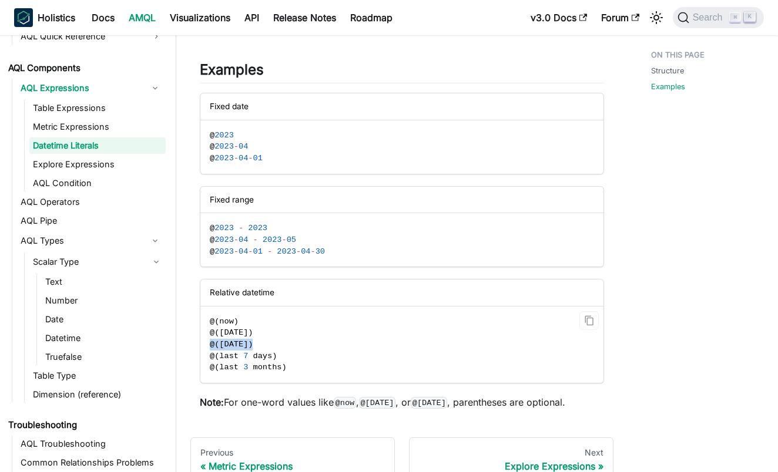
drag, startPoint x: 210, startPoint y: 341, endPoint x: 328, endPoint y: 341, distance: 117.5
click at [328, 341] on code "@ ( now ) @ ( today ) @ ( yesterday ) @ ( last 7 days ) @ ( last 3 months )" at bounding box center [401, 345] width 403 height 77
copy span "@ ( yesterday )"
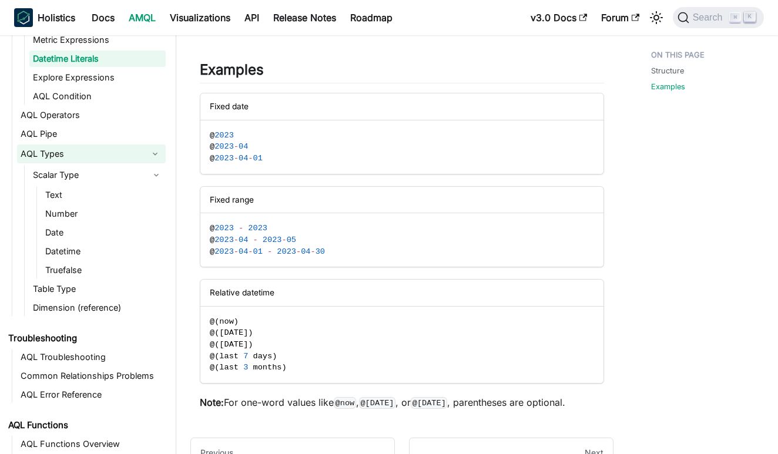
scroll to position [717, 0]
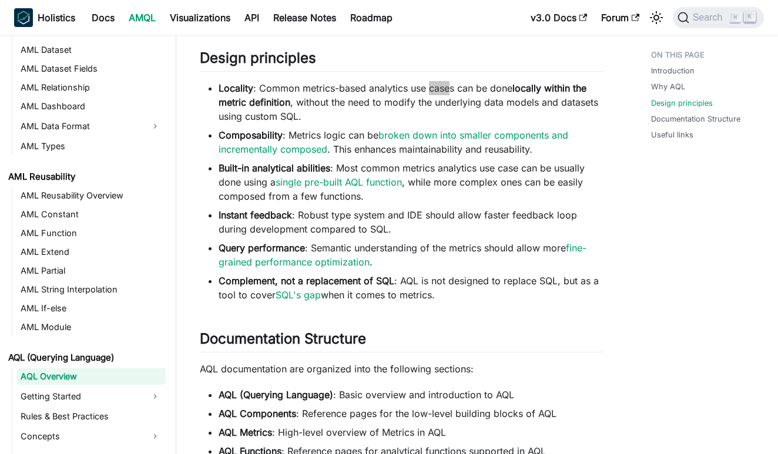
scroll to position [679, 0]
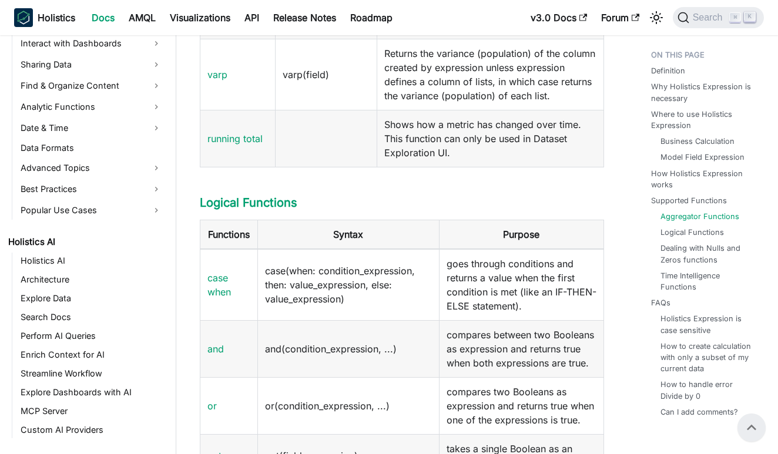
scroll to position [1986, 0]
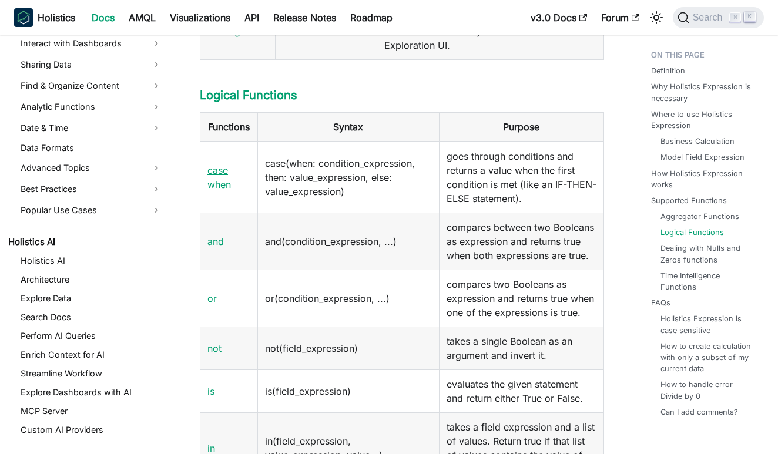
click at [220, 190] on link "case when" at bounding box center [219, 178] width 24 height 26
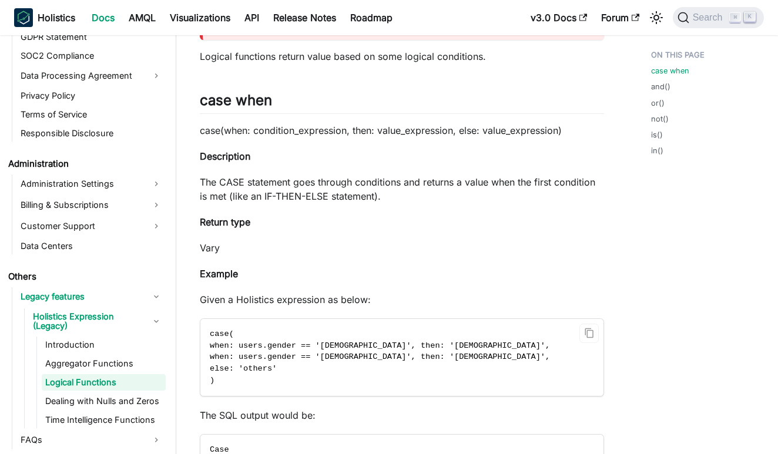
scroll to position [124, 0]
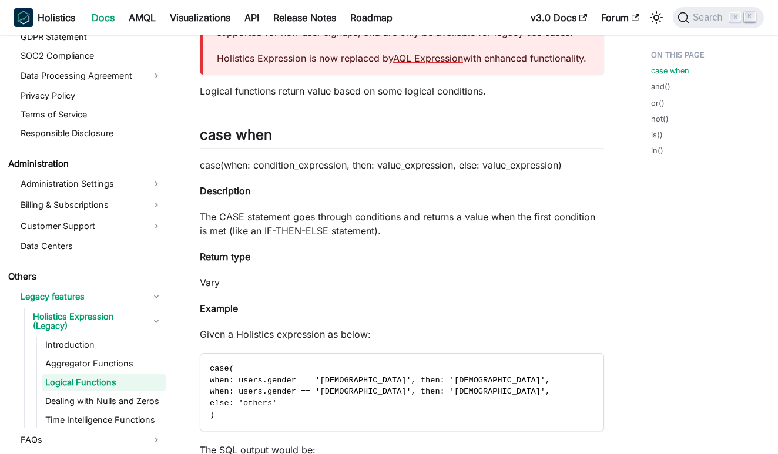
click at [210, 197] on strong "Description" at bounding box center [225, 191] width 51 height 12
click at [200, 238] on p "The CASE statement goes through conditions and returns a value when the first c…" at bounding box center [402, 224] width 404 height 28
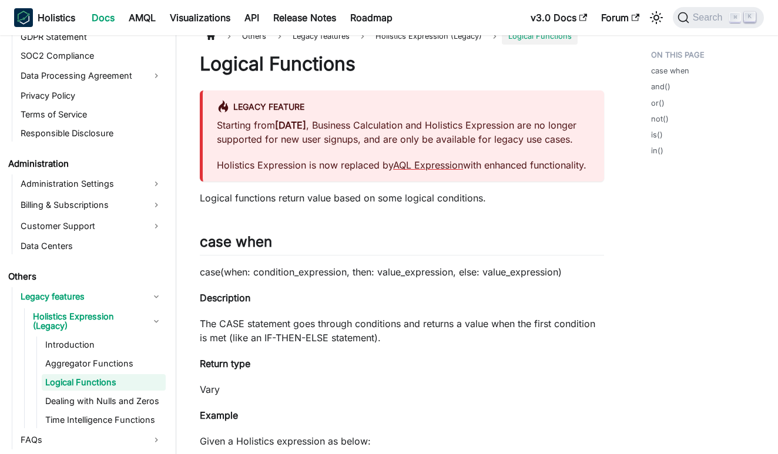
scroll to position [20, 0]
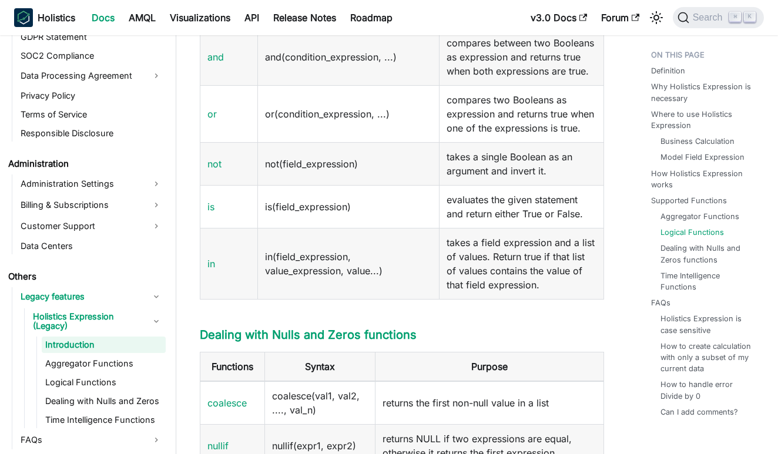
scroll to position [2190, 0]
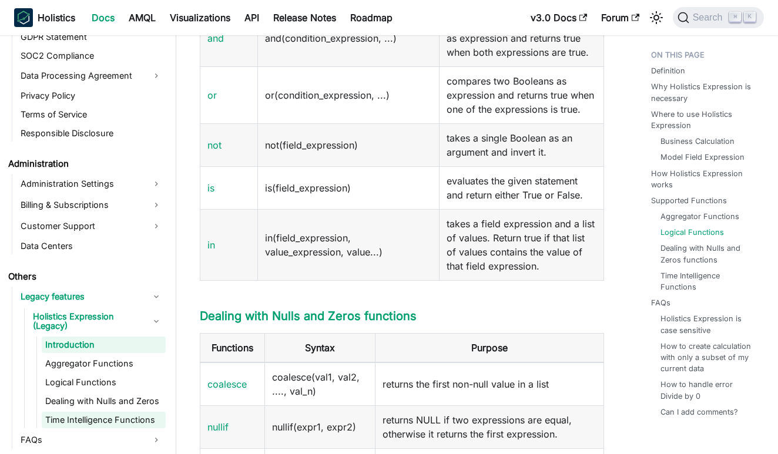
click at [127, 421] on link "Time Intelligence Functions" at bounding box center [104, 420] width 124 height 16
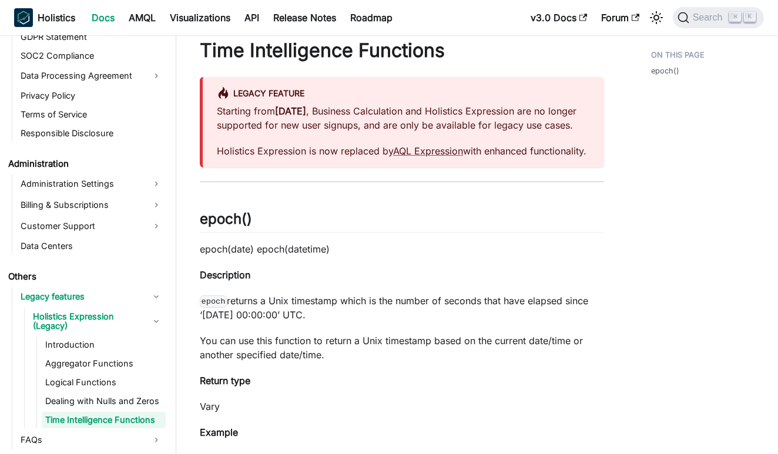
scroll to position [18, 0]
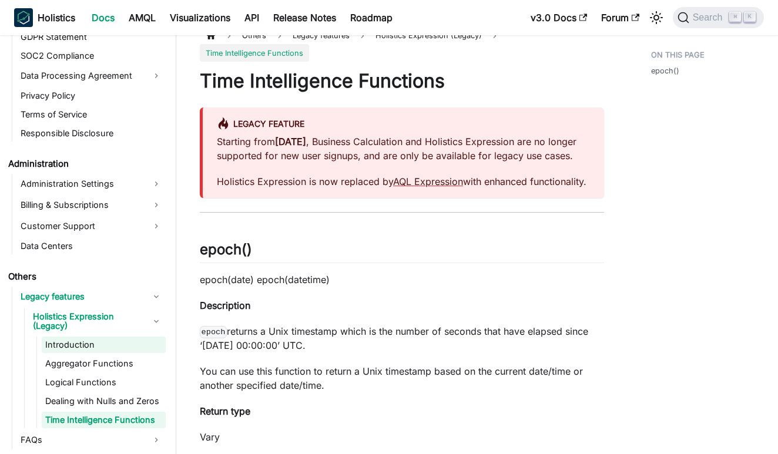
click at [118, 344] on link "Introduction" at bounding box center [104, 345] width 124 height 16
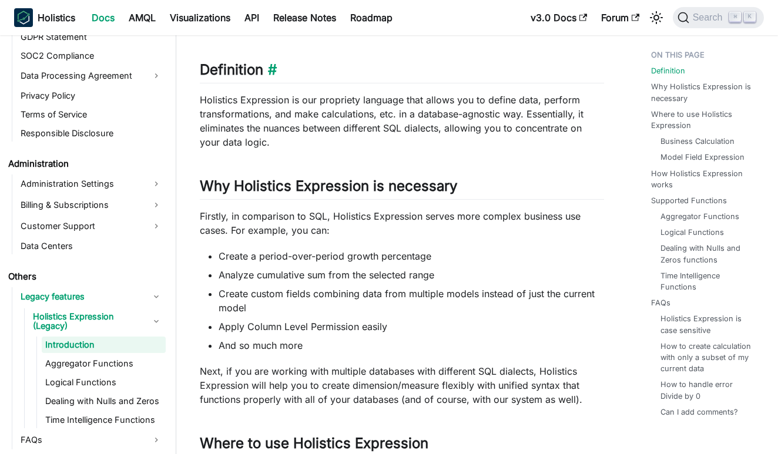
scroll to position [193, 0]
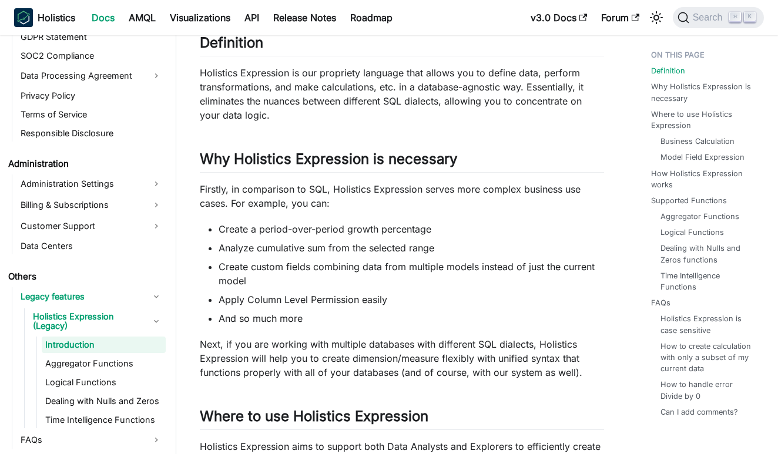
click at [288, 122] on p "Holistics Expression is our propriety language that allows you to define data, …" at bounding box center [402, 94] width 404 height 56
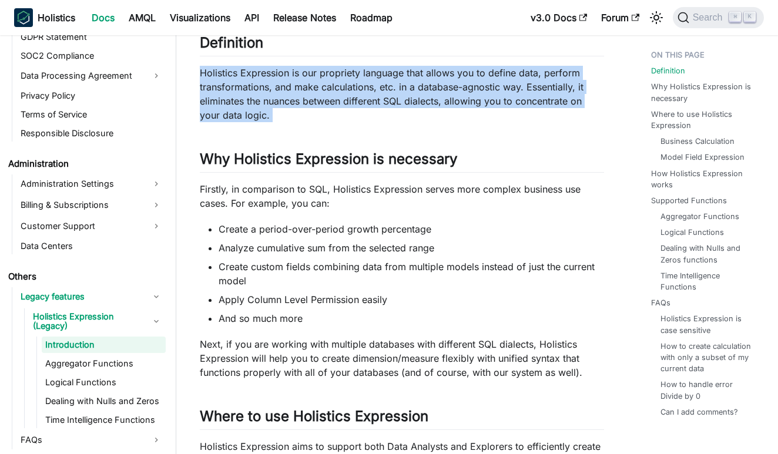
click at [285, 122] on p "Holistics Expression is our propriety language that allows you to define data, …" at bounding box center [402, 94] width 404 height 56
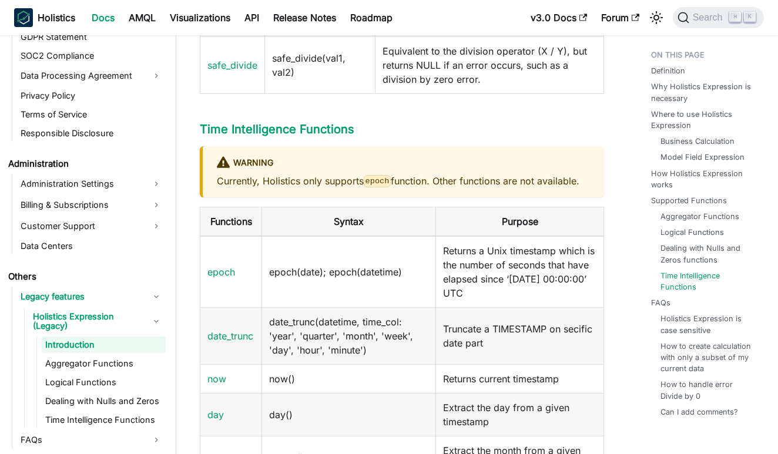
scroll to position [2603, 1]
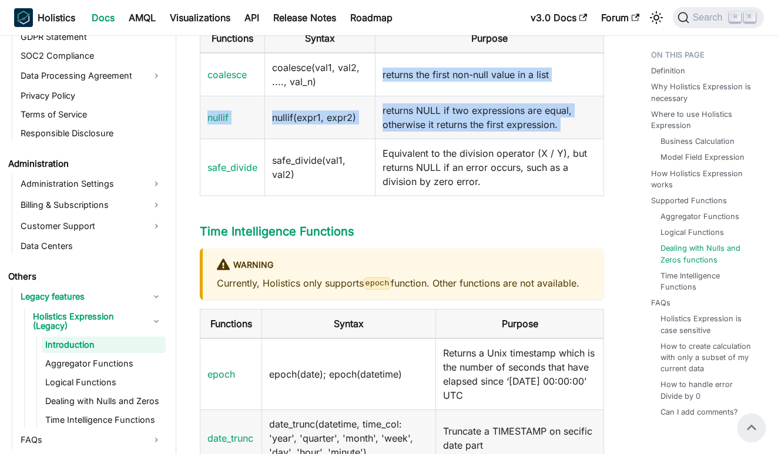
drag, startPoint x: 199, startPoint y: 132, endPoint x: 201, endPoint y: 217, distance: 85.2
click at [201, 196] on td "safe_divide" at bounding box center [232, 167] width 65 height 57
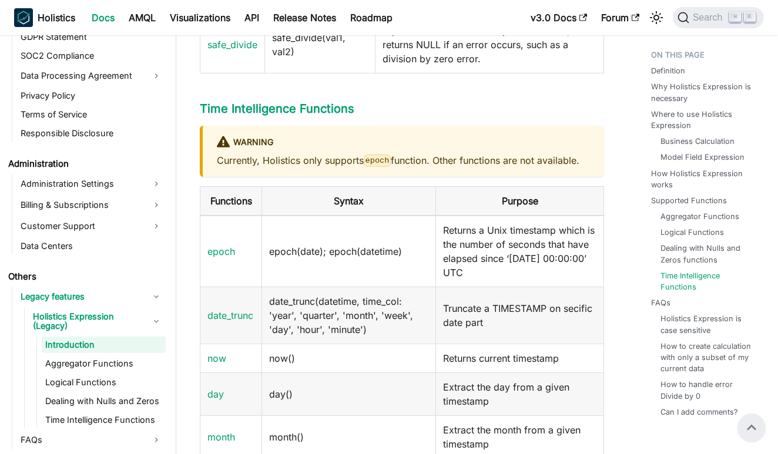
scroll to position [2613, 0]
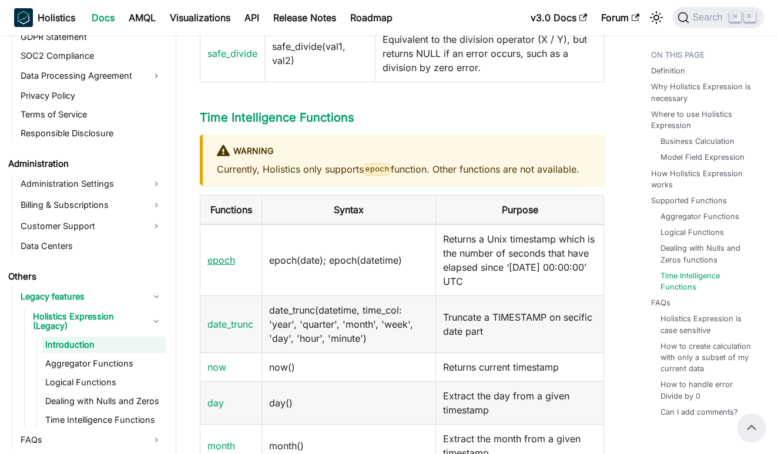
click at [220, 266] on link "epoch" at bounding box center [221, 260] width 28 height 12
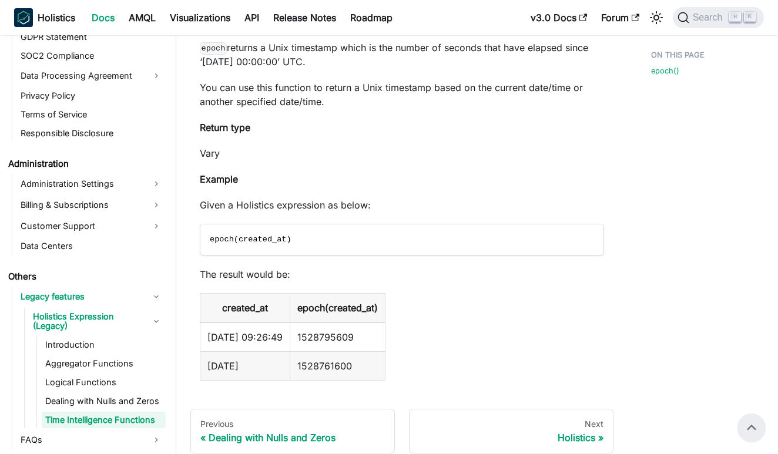
scroll to position [300, 0]
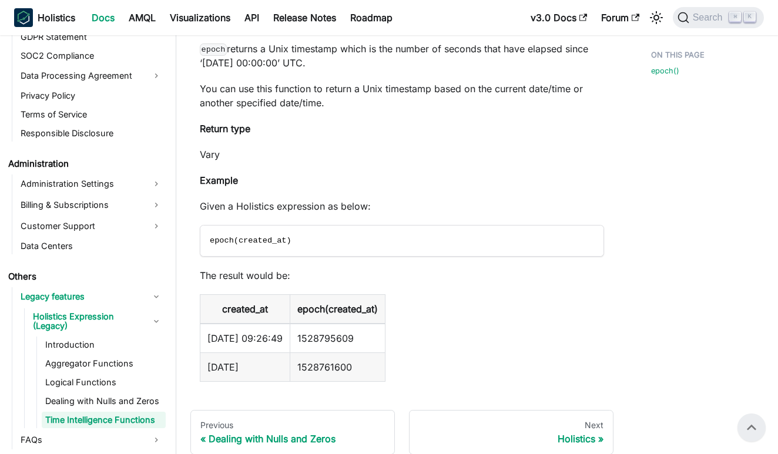
click at [354, 353] on td "1528795609" at bounding box center [337, 338] width 95 height 29
copy td "1528795609"
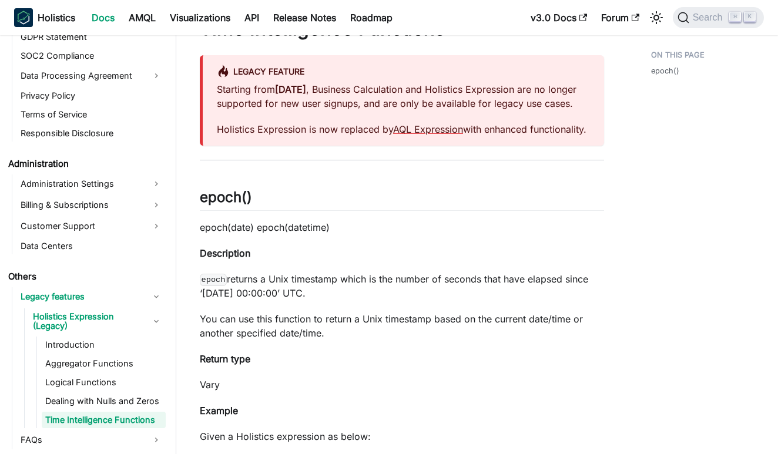
scroll to position [71, 0]
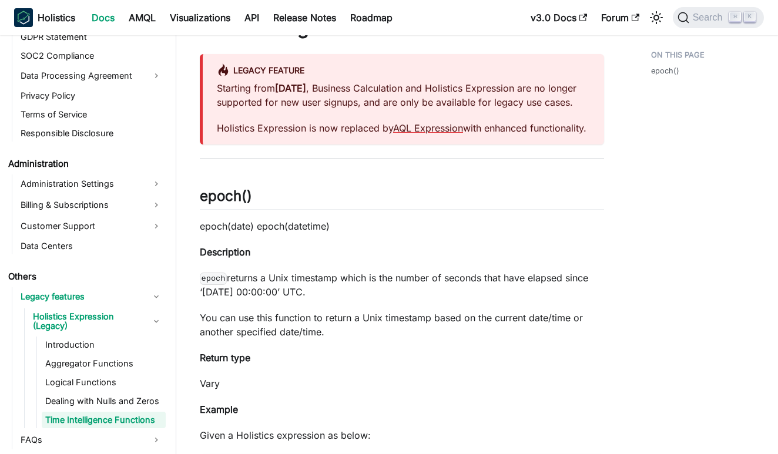
click at [338, 233] on p "epoch(date) epoch(datetime)" at bounding box center [402, 226] width 404 height 14
drag, startPoint x: 338, startPoint y: 251, endPoint x: 334, endPoint y: 257, distance: 7.5
click at [338, 233] on p "epoch(date) epoch(datetime)" at bounding box center [402, 226] width 404 height 14
click at [334, 233] on p "epoch(date) epoch(datetime)" at bounding box center [402, 226] width 404 height 14
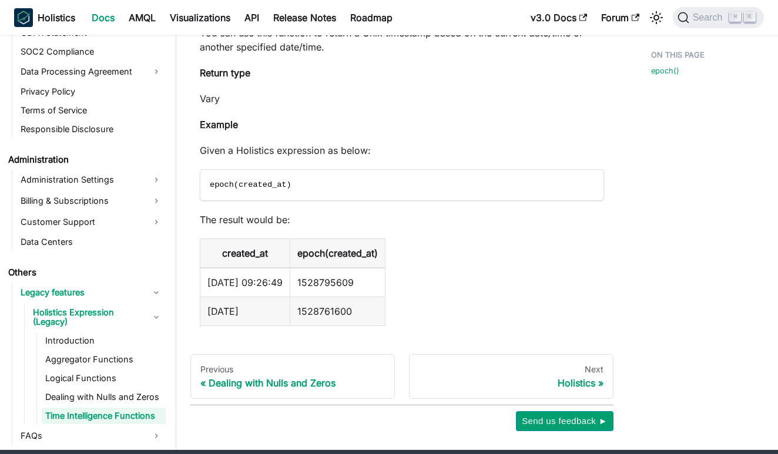
scroll to position [357, 0]
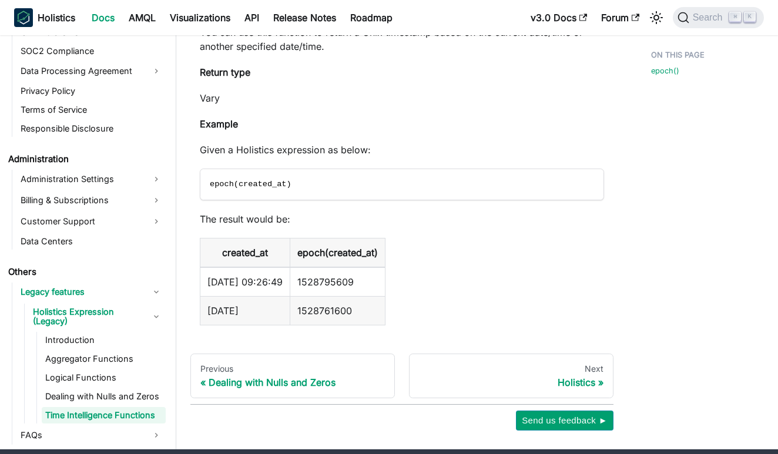
click at [328, 297] on td "1528795609" at bounding box center [337, 281] width 95 height 29
copy td "1528795609"
drag, startPoint x: 310, startPoint y: 284, endPoint x: 408, endPoint y: 283, distance: 98.1
click at [385, 268] on th "epoch(created_at)" at bounding box center [337, 253] width 95 height 29
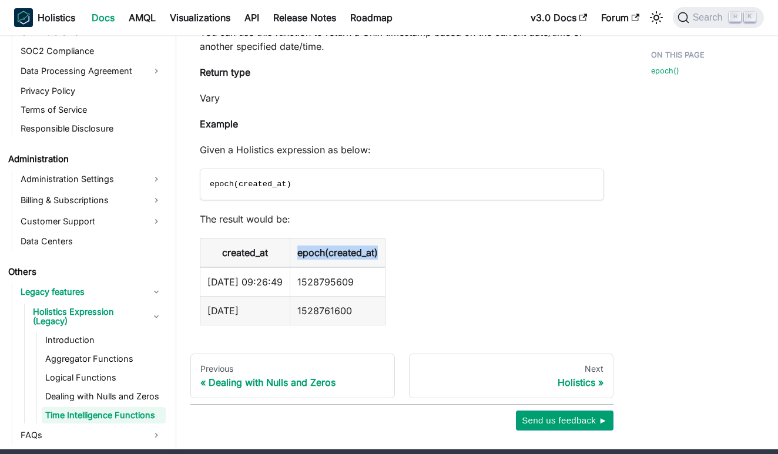
click at [385, 268] on th "epoch(created_at)" at bounding box center [337, 253] width 95 height 29
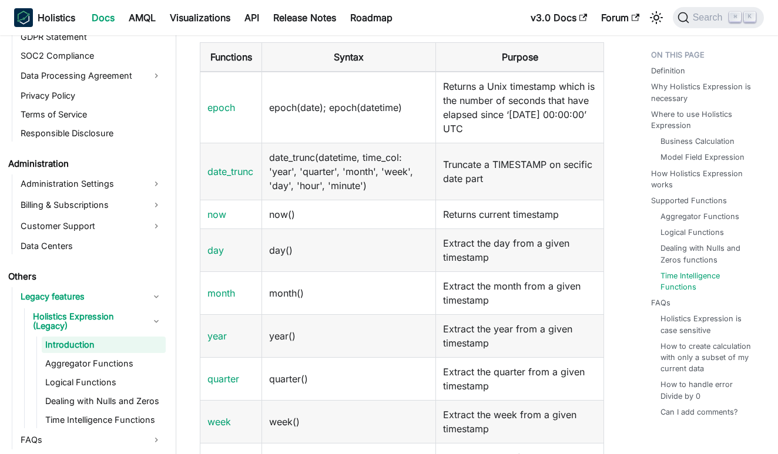
scroll to position [2769, 0]
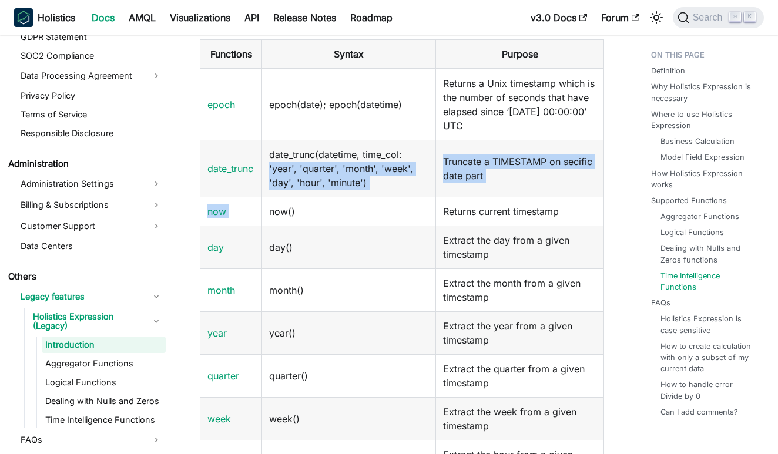
drag, startPoint x: 271, startPoint y: 189, endPoint x: 306, endPoint y: 231, distance: 54.7
click at [306, 231] on tbody "epoch epoch(date); epoch(datetime) Returns a Unix timestamp which is the number…" at bounding box center [402, 340] width 404 height 543
click at [317, 197] on td "date_trunc(datetime, time_col: 'year', 'quarter', 'month', 'week', 'day', 'hour…" at bounding box center [349, 168] width 174 height 57
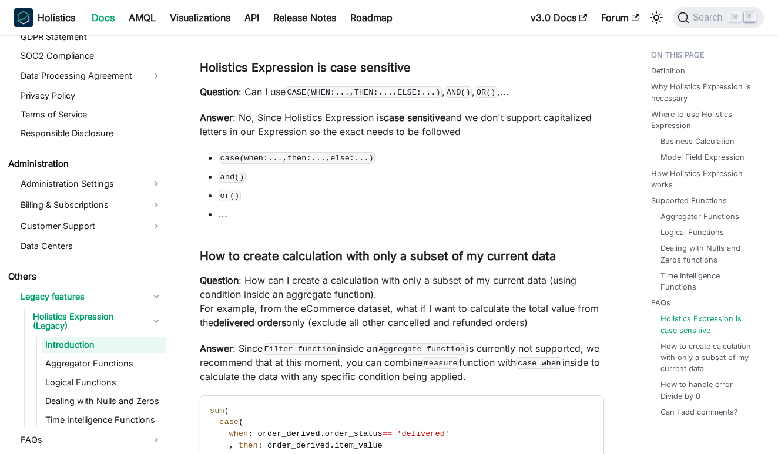
scroll to position [3425, 0]
